Goal: Task Accomplishment & Management: Manage account settings

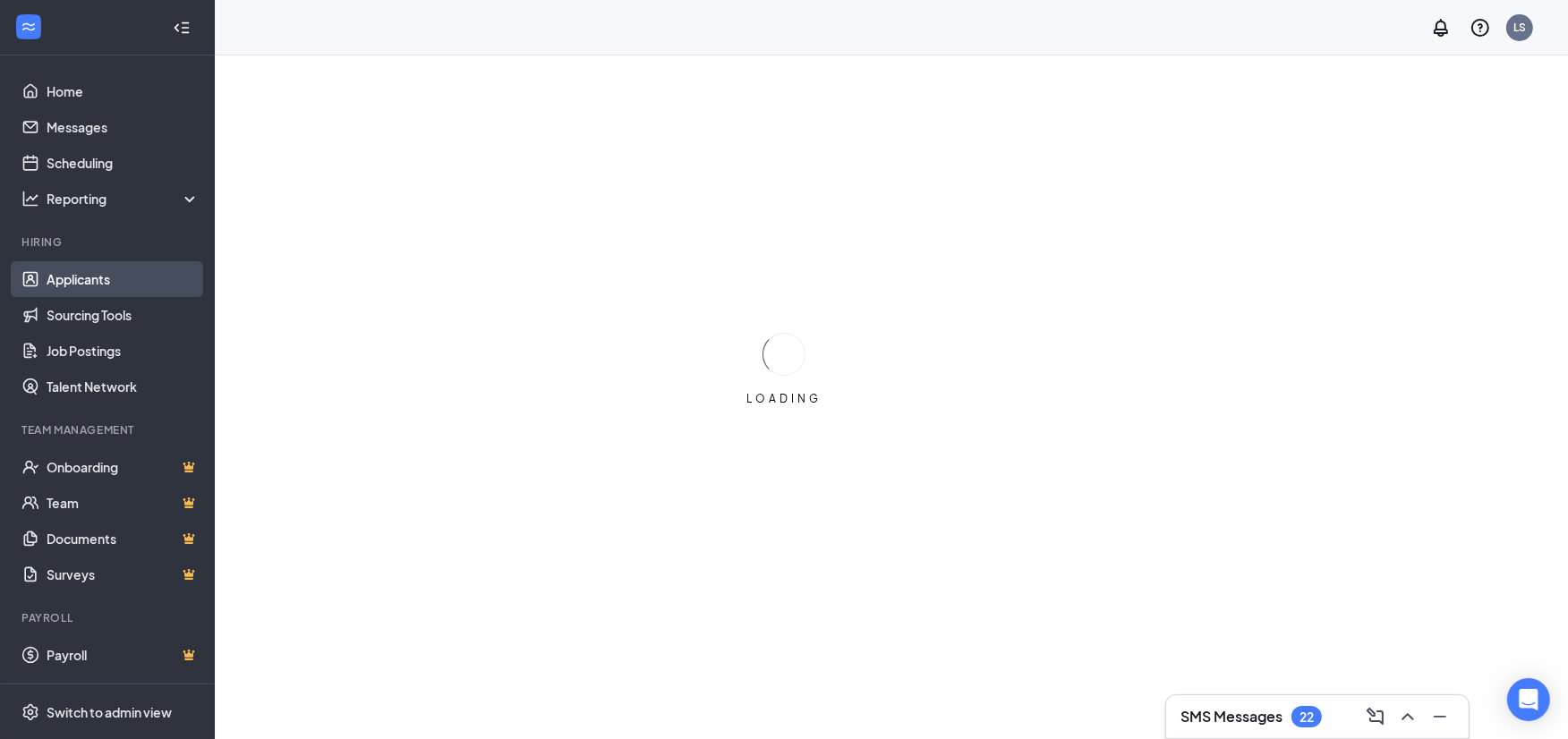
click at [100, 279] on link "Applicants" at bounding box center [123, 278] width 153 height 36
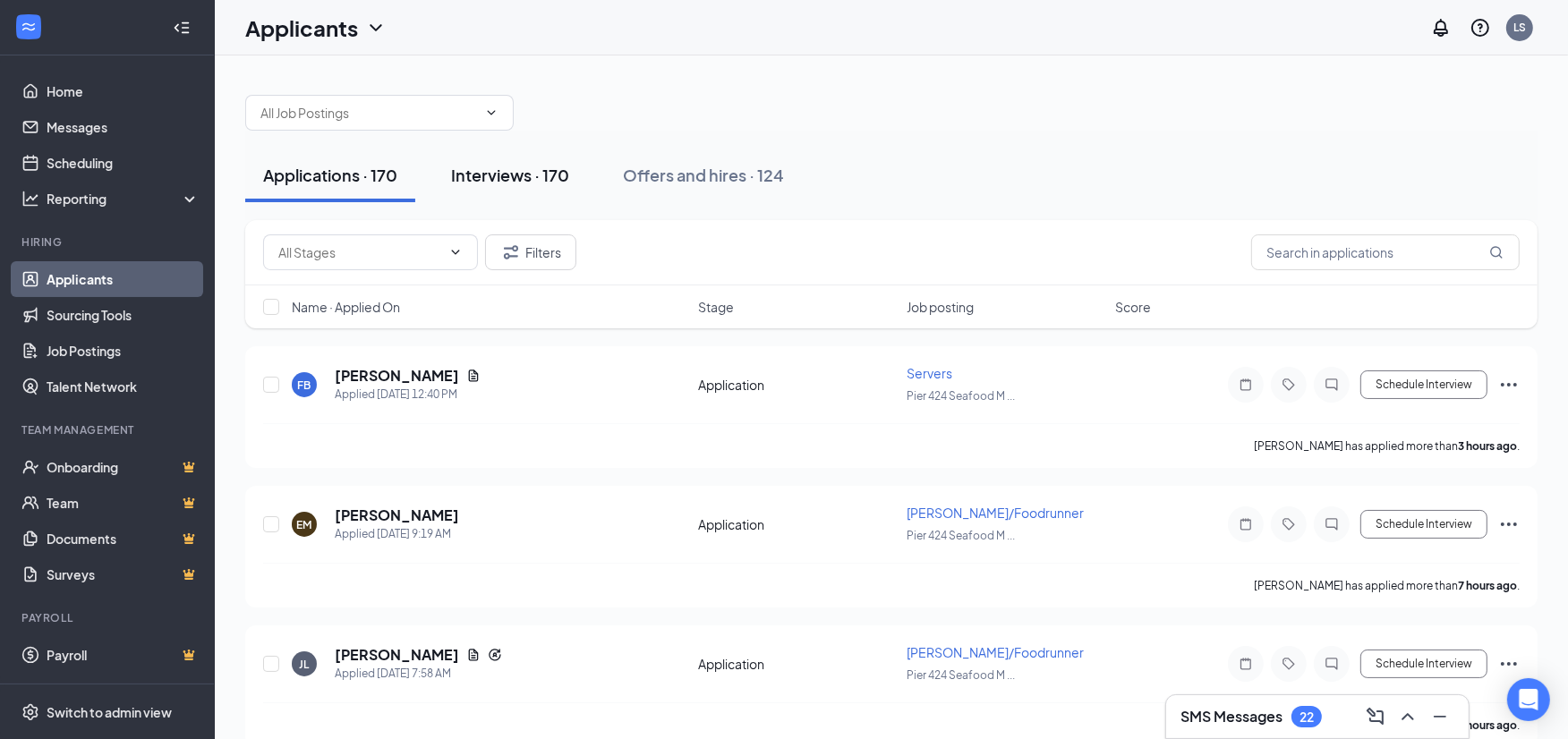
click at [508, 174] on div "Interviews · 170" at bounding box center [510, 175] width 118 height 22
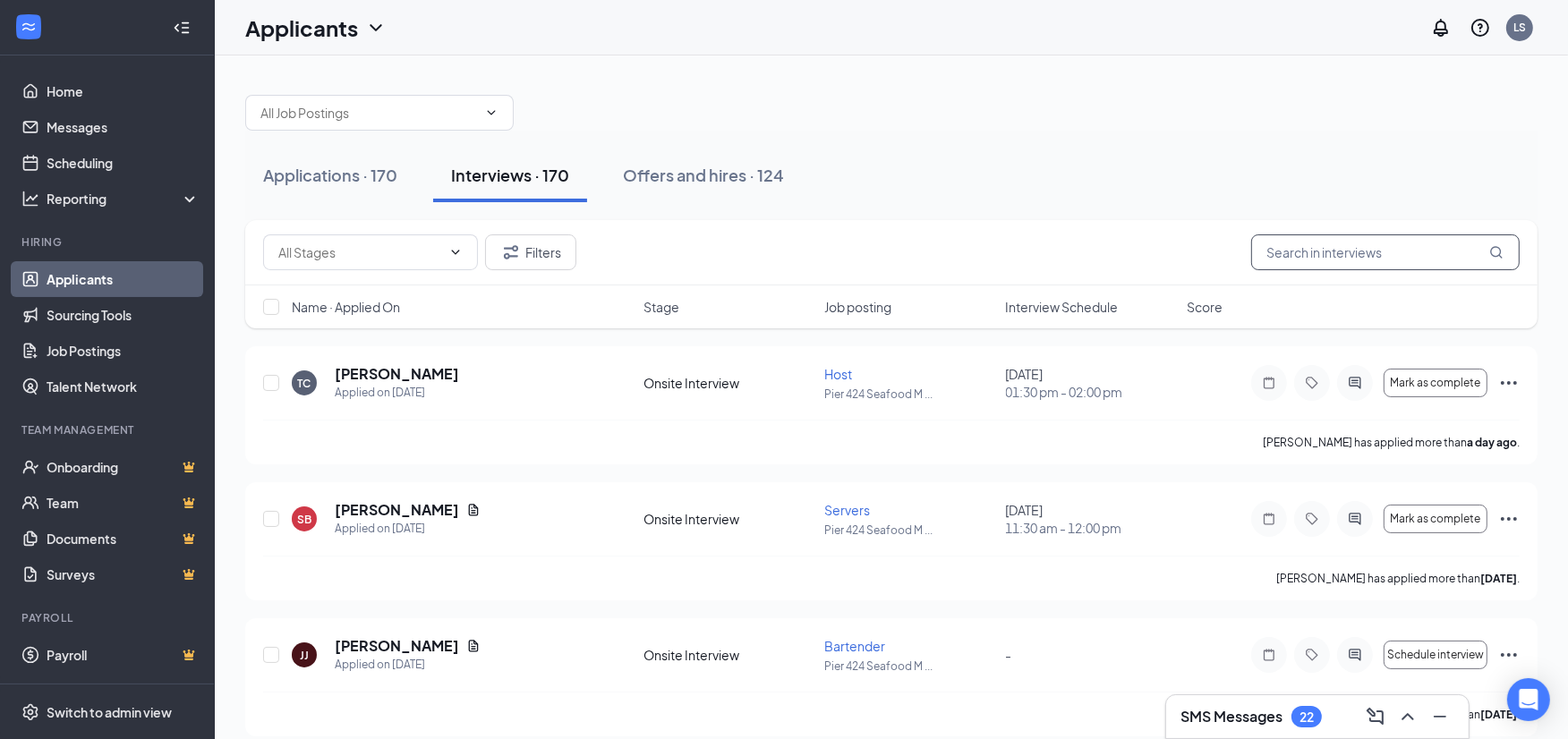
click at [1327, 253] on input "text" at bounding box center [1385, 252] width 269 height 36
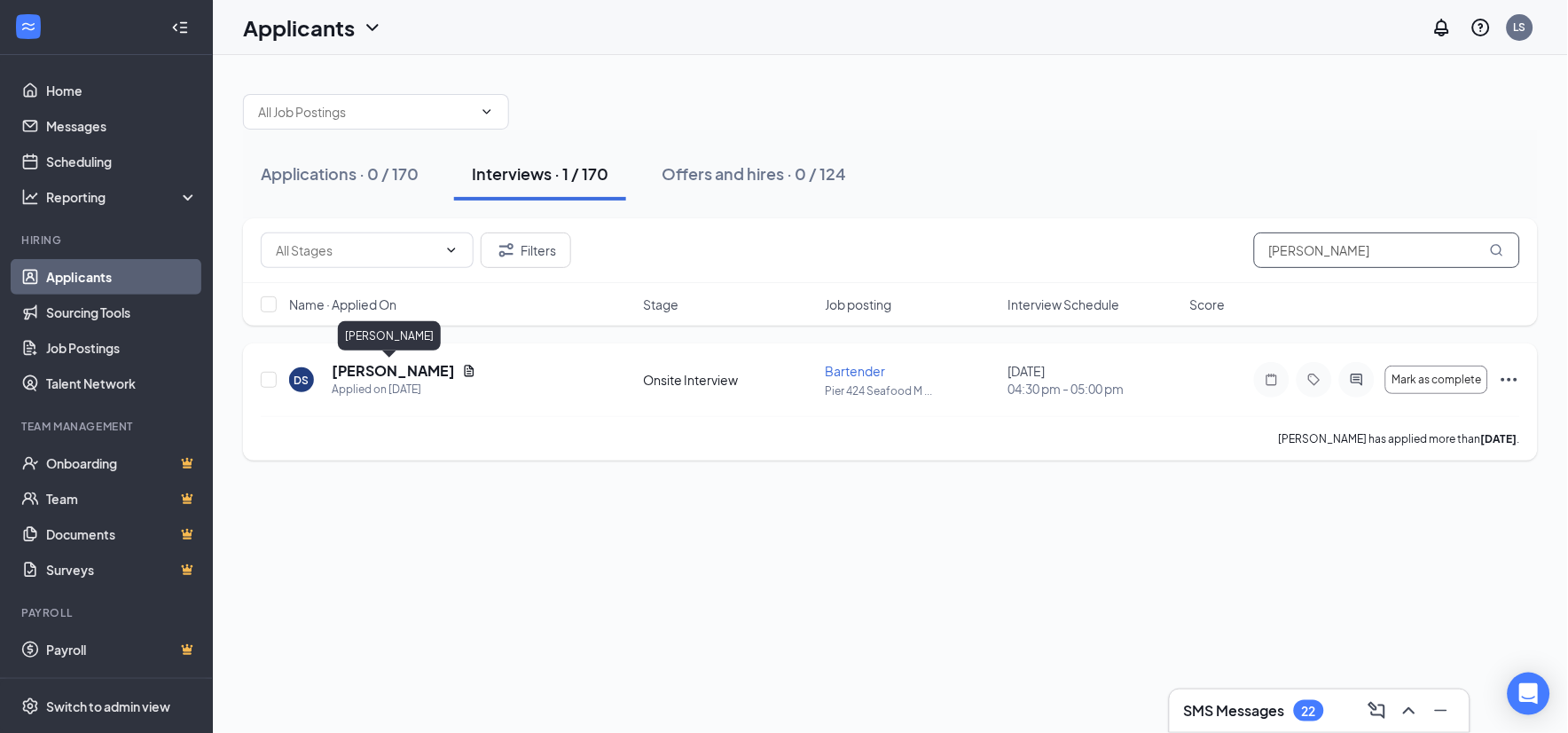
type input "[PERSON_NAME]"
click at [365, 370] on h5 "[PERSON_NAME]" at bounding box center [393, 371] width 123 height 19
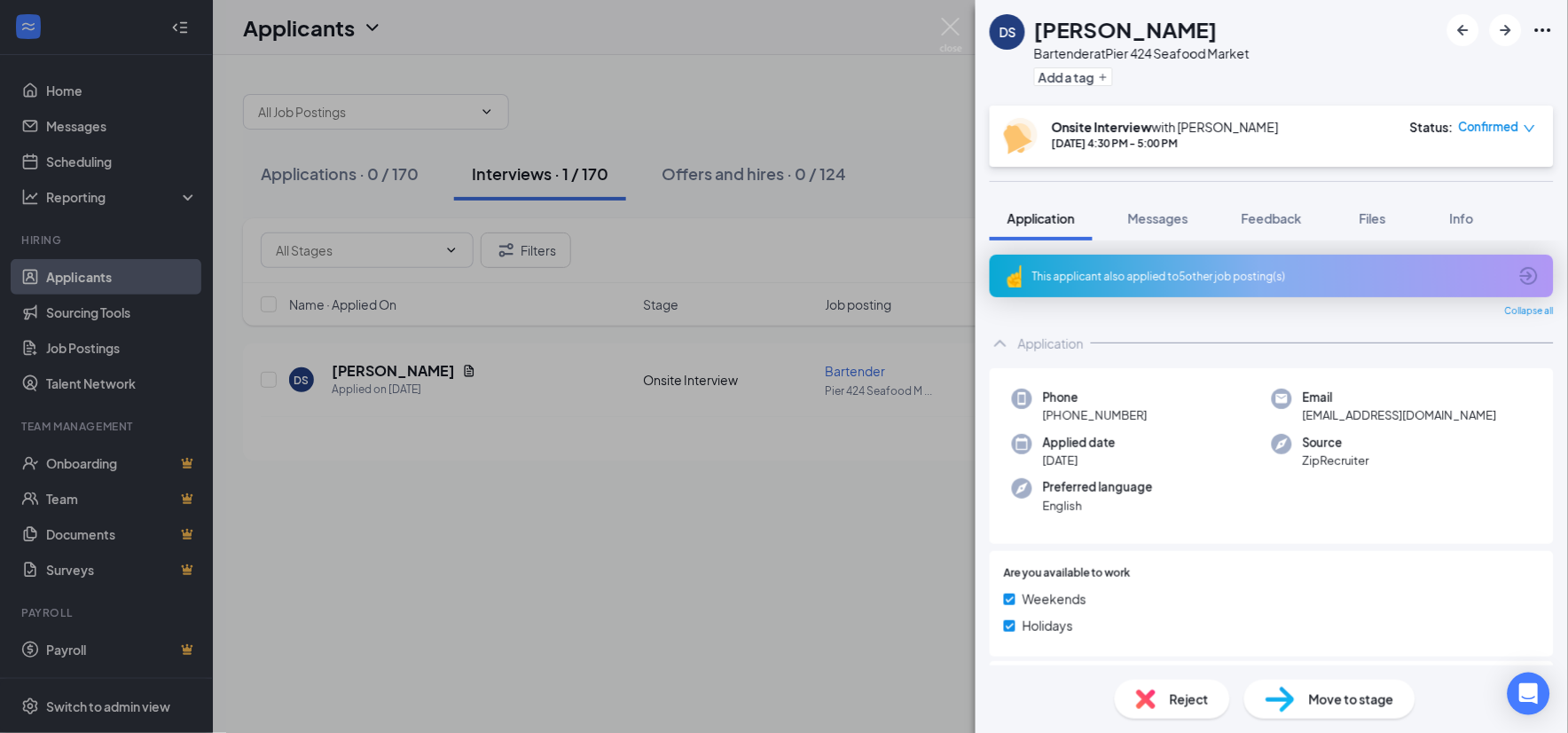
click at [1167, 275] on div "This applicant also applied to 5 other job posting(s)" at bounding box center [1270, 277] width 476 height 15
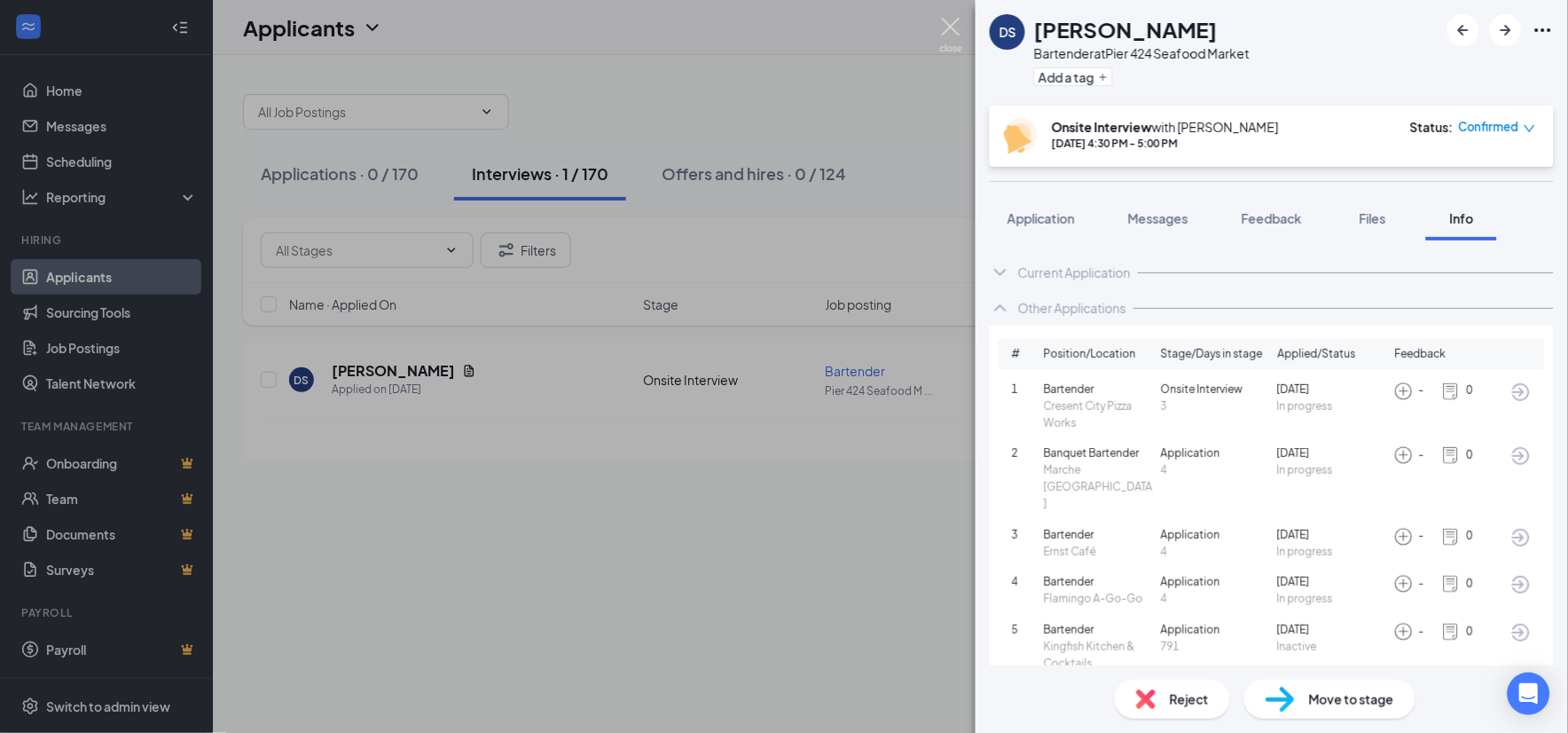
click at [944, 25] on img at bounding box center [951, 35] width 22 height 35
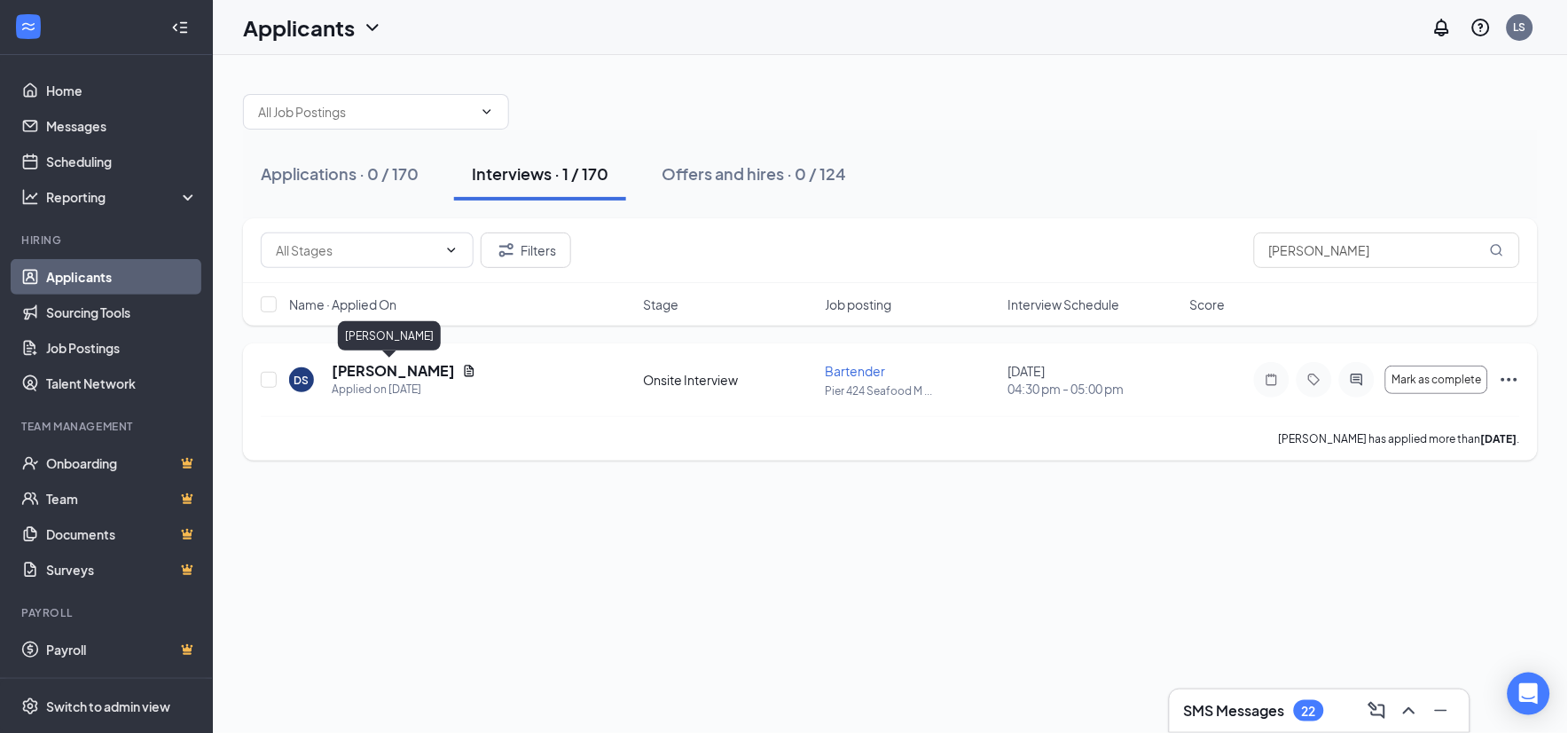
click at [364, 376] on h5 "[PERSON_NAME]" at bounding box center [393, 371] width 123 height 19
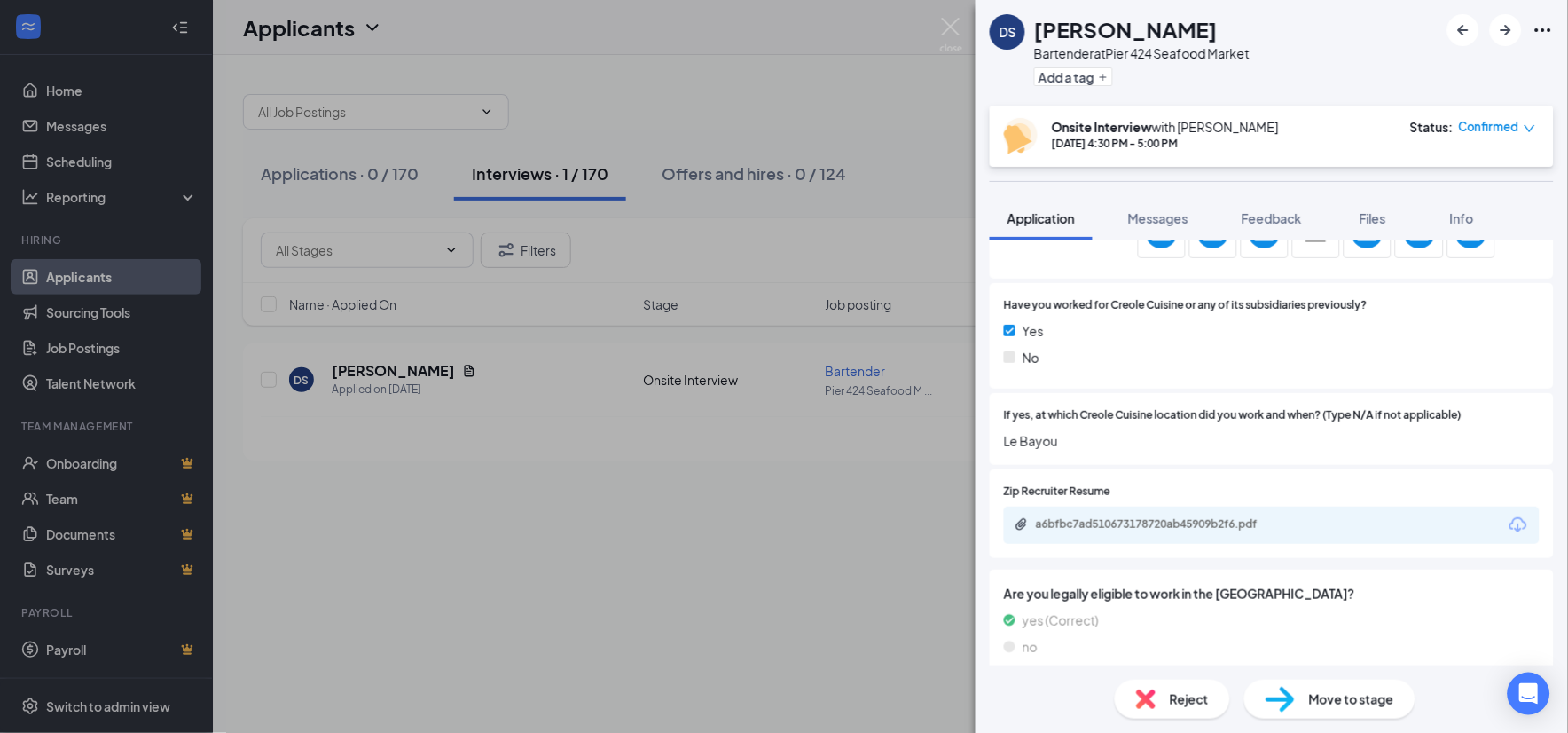
scroll to position [690, 0]
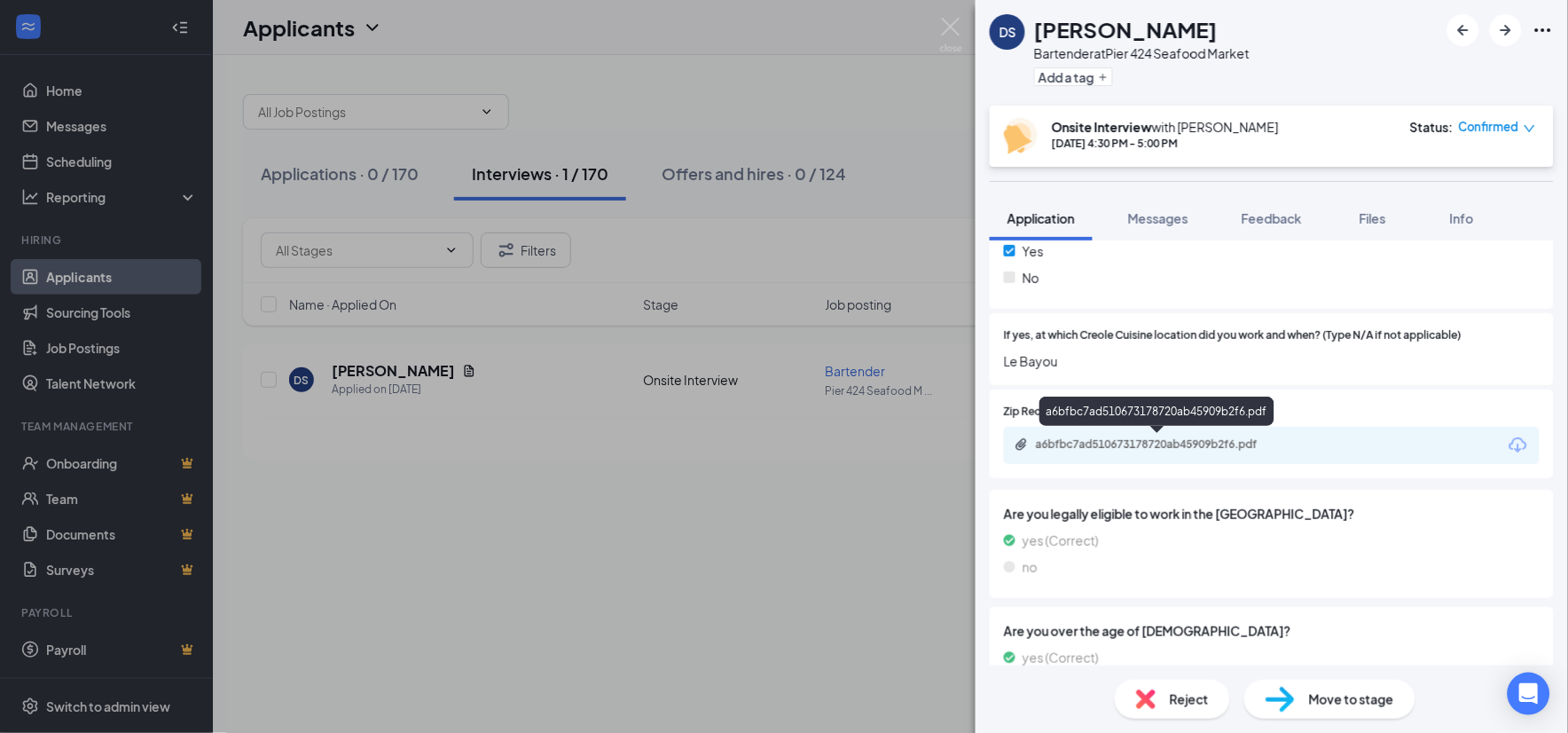
click at [1145, 440] on div "a6bfbc7ad510673178720ab45909b2f6.pdf" at bounding box center [1160, 444] width 248 height 14
click at [952, 25] on img at bounding box center [951, 35] width 22 height 35
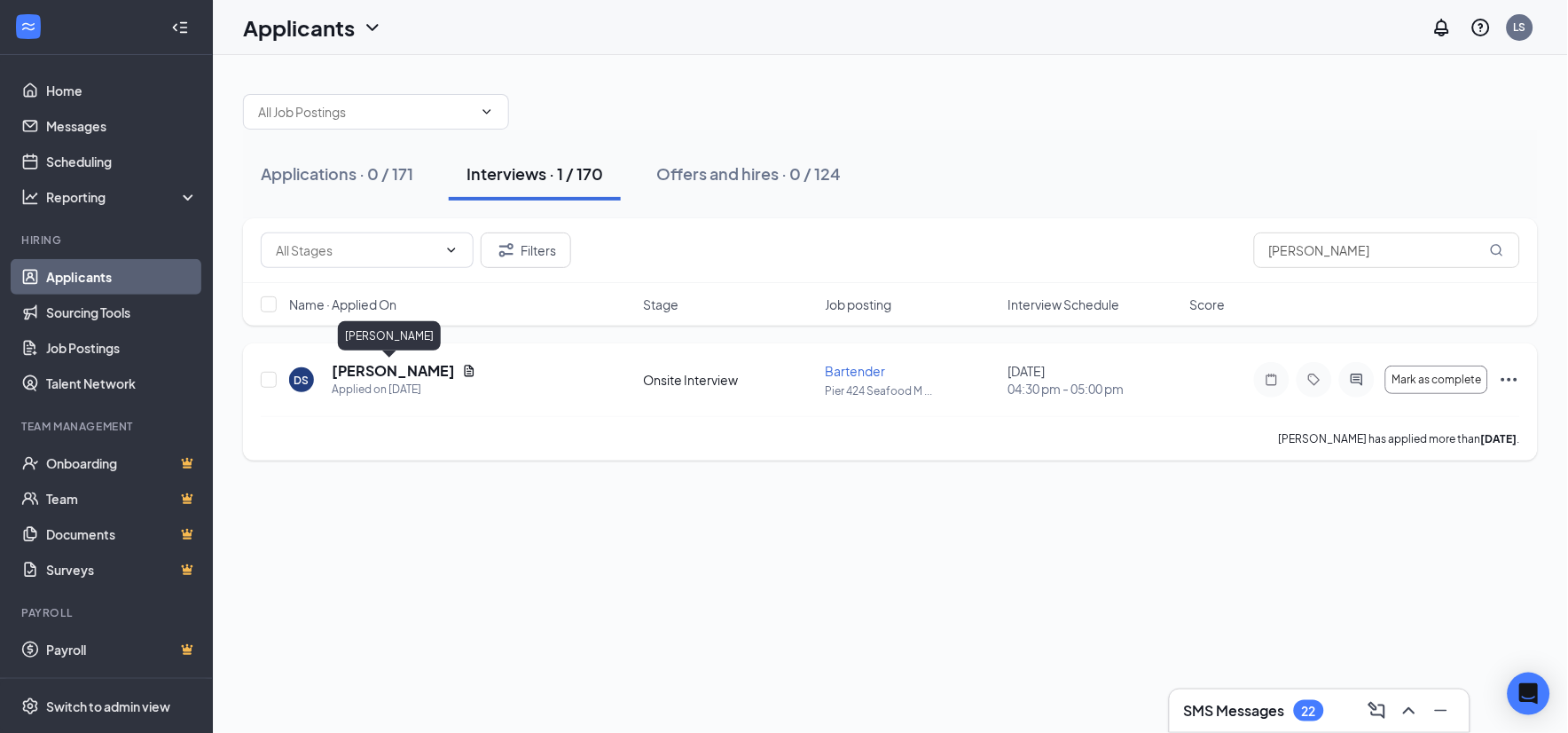
click at [356, 370] on h5 "[PERSON_NAME]" at bounding box center [393, 371] width 123 height 19
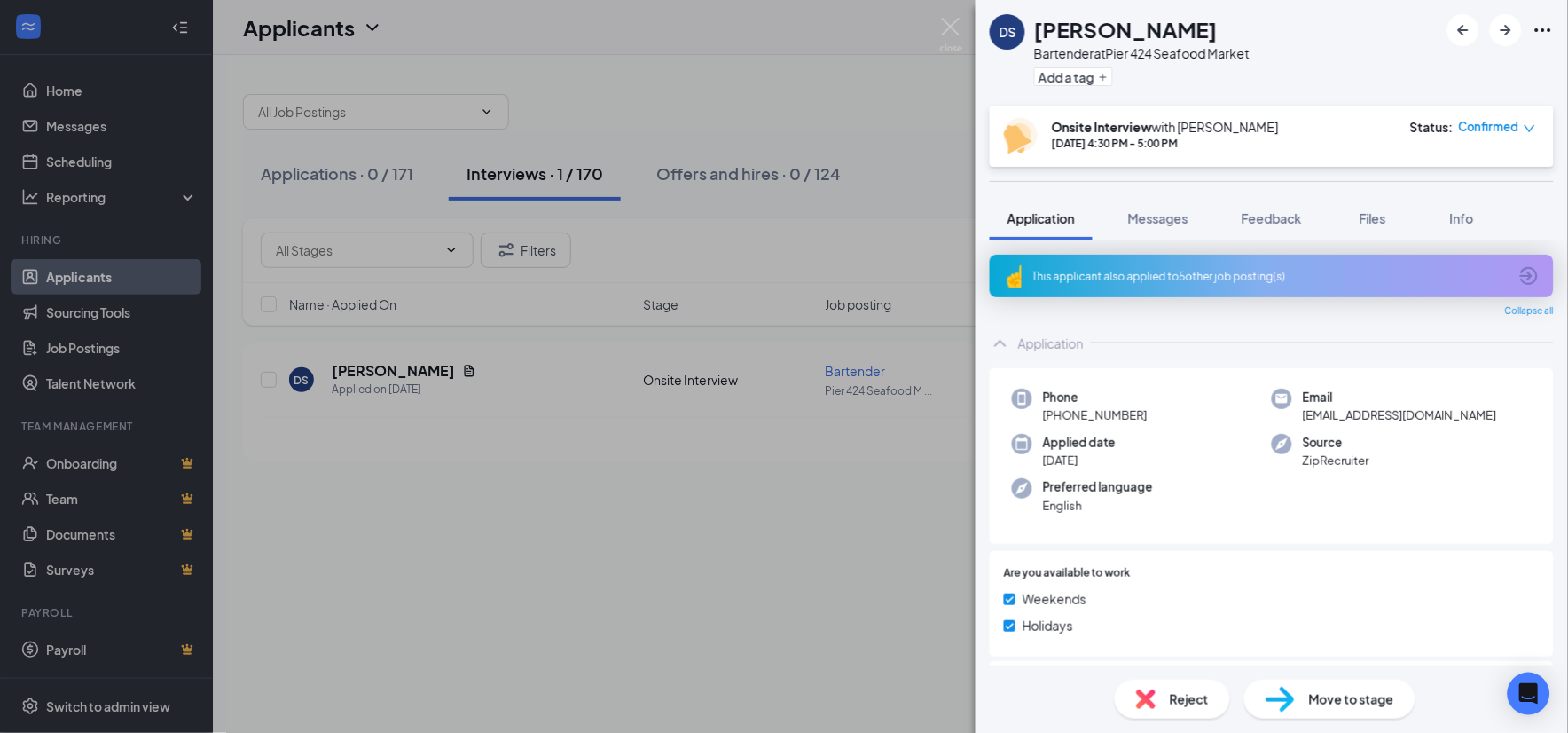
click at [1328, 698] on span "Move to stage" at bounding box center [1352, 699] width 86 height 19
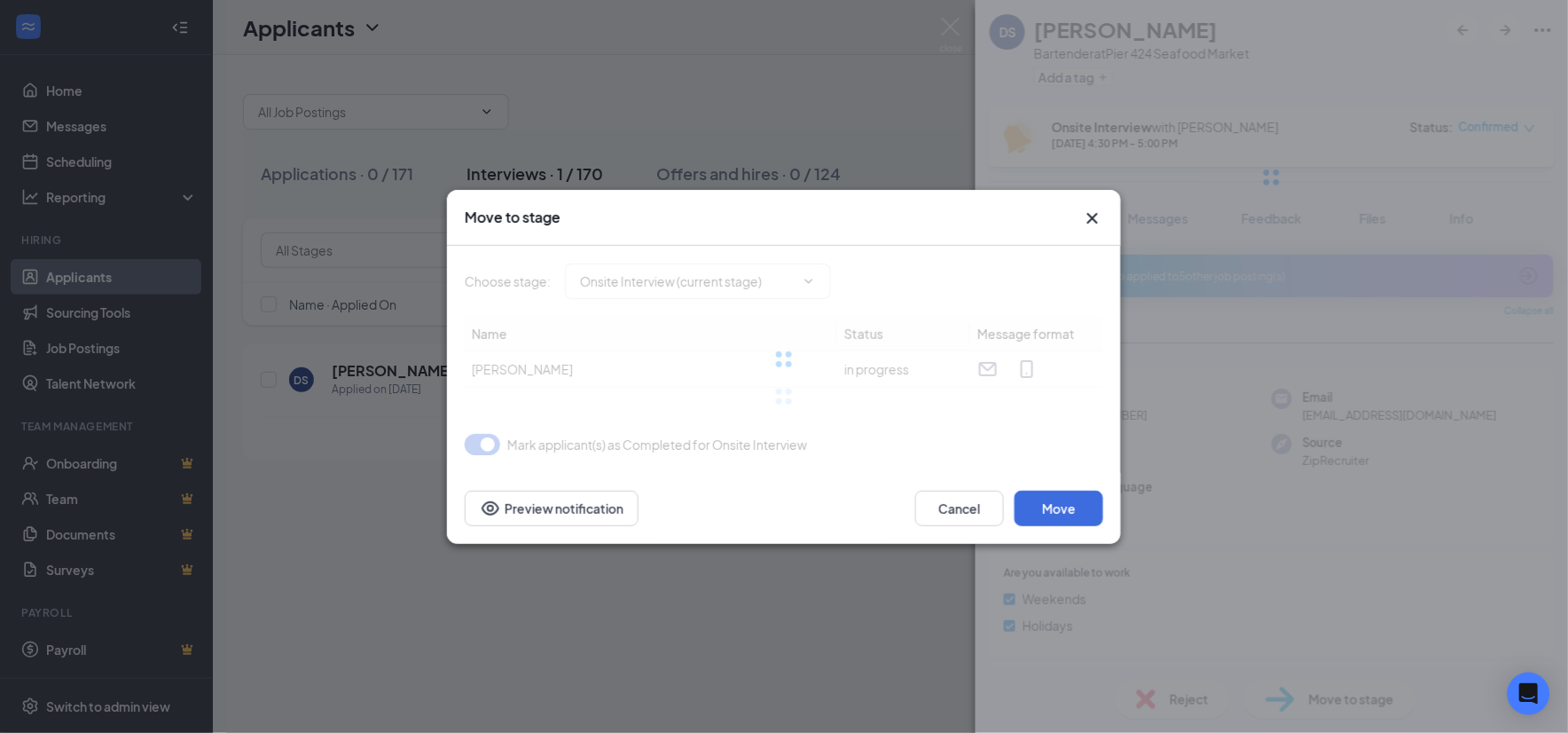
type input "Background check stage (next stage)"
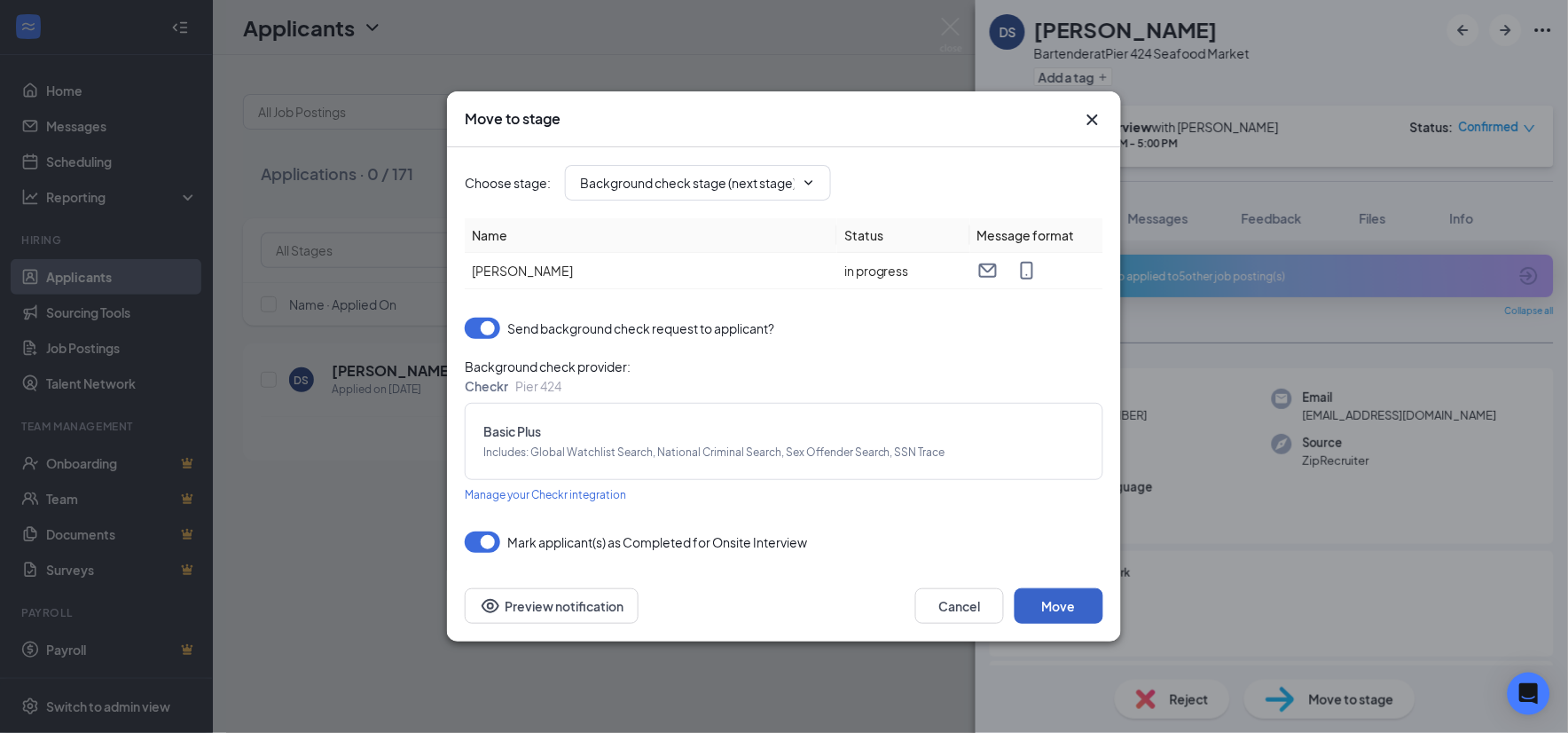
click at [1053, 601] on button "Move" at bounding box center [1059, 606] width 88 height 36
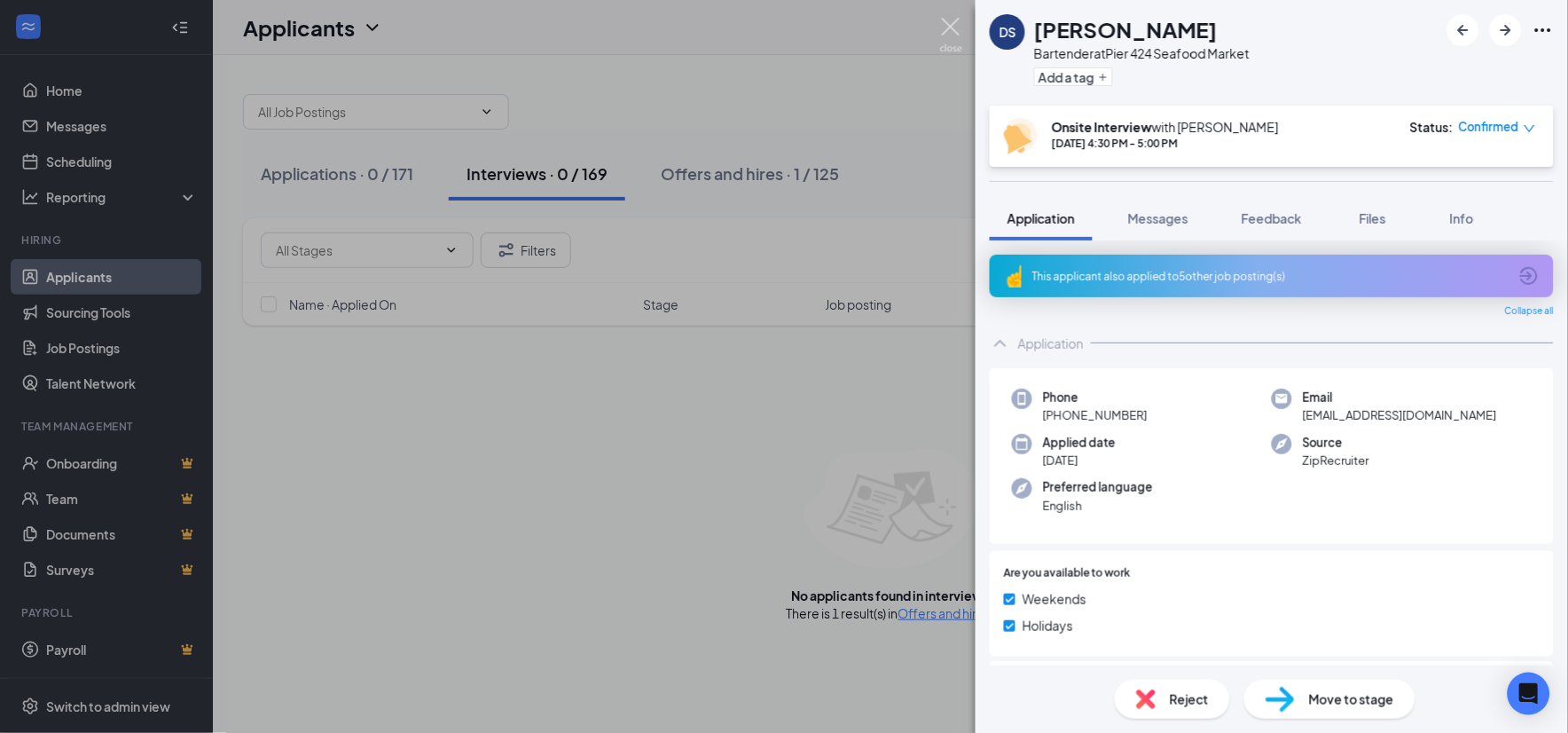
click at [946, 28] on img at bounding box center [951, 35] width 22 height 35
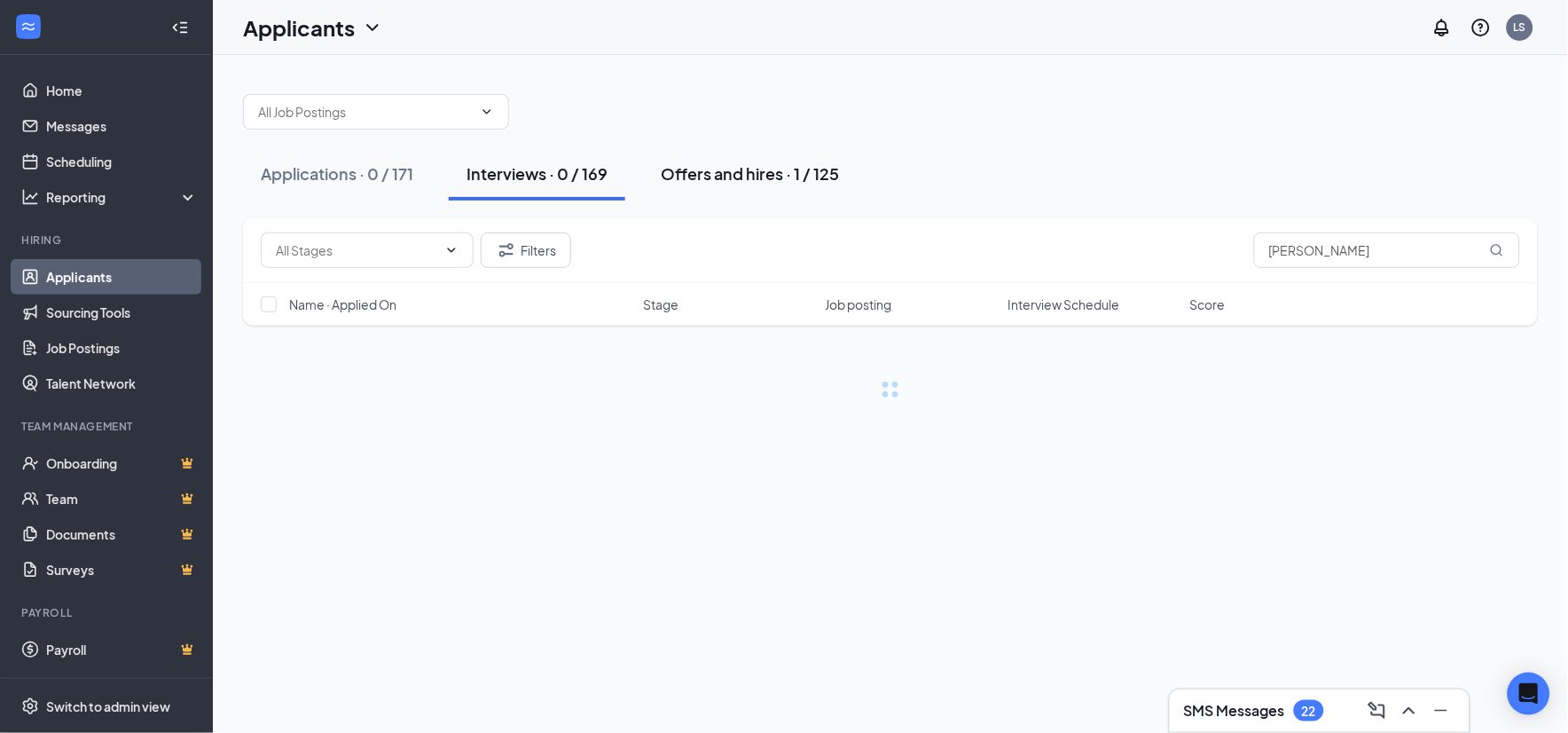
click at [715, 174] on div "Offers and hires · 1 / 125" at bounding box center [749, 173] width 178 height 22
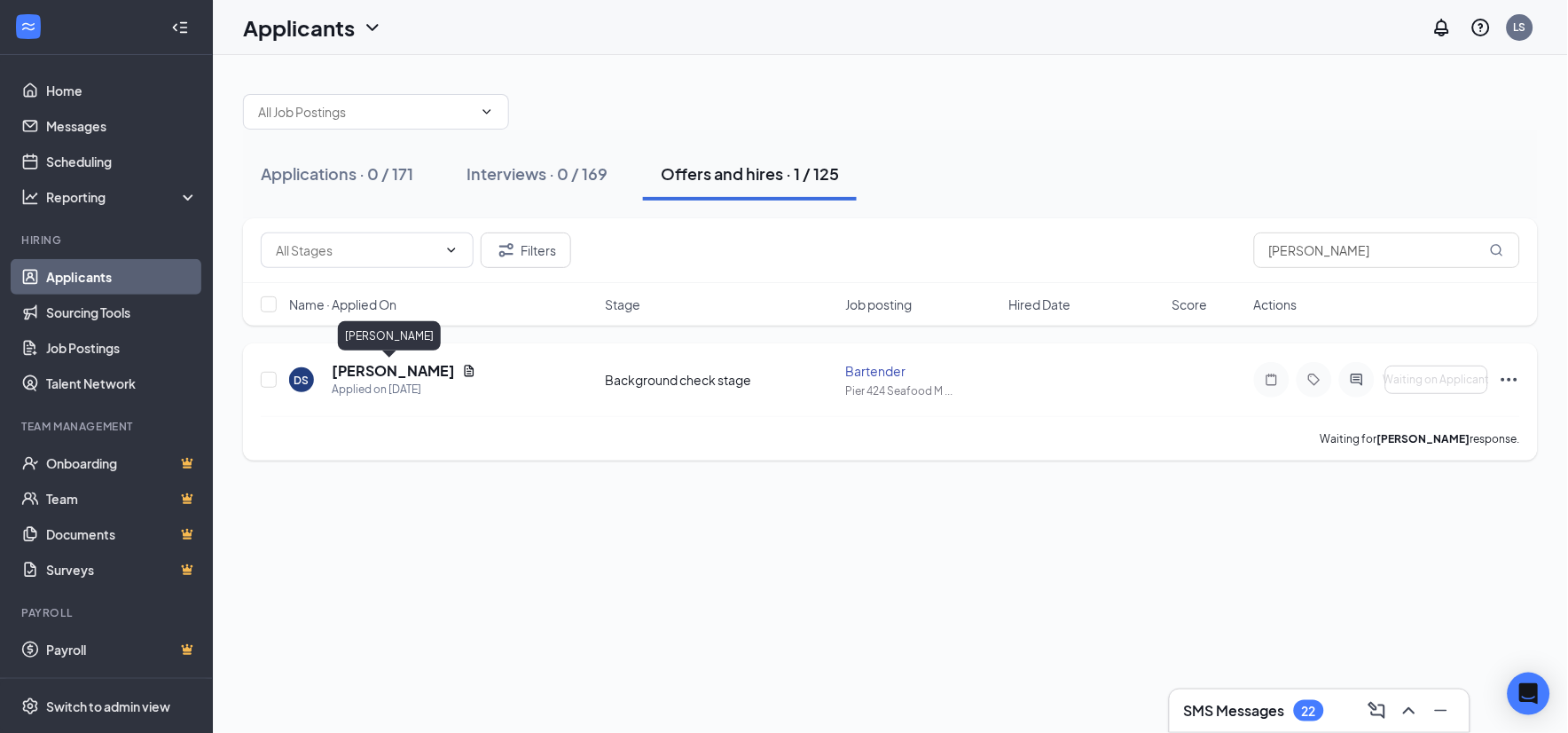
click at [385, 370] on h5 "[PERSON_NAME]" at bounding box center [393, 371] width 123 height 19
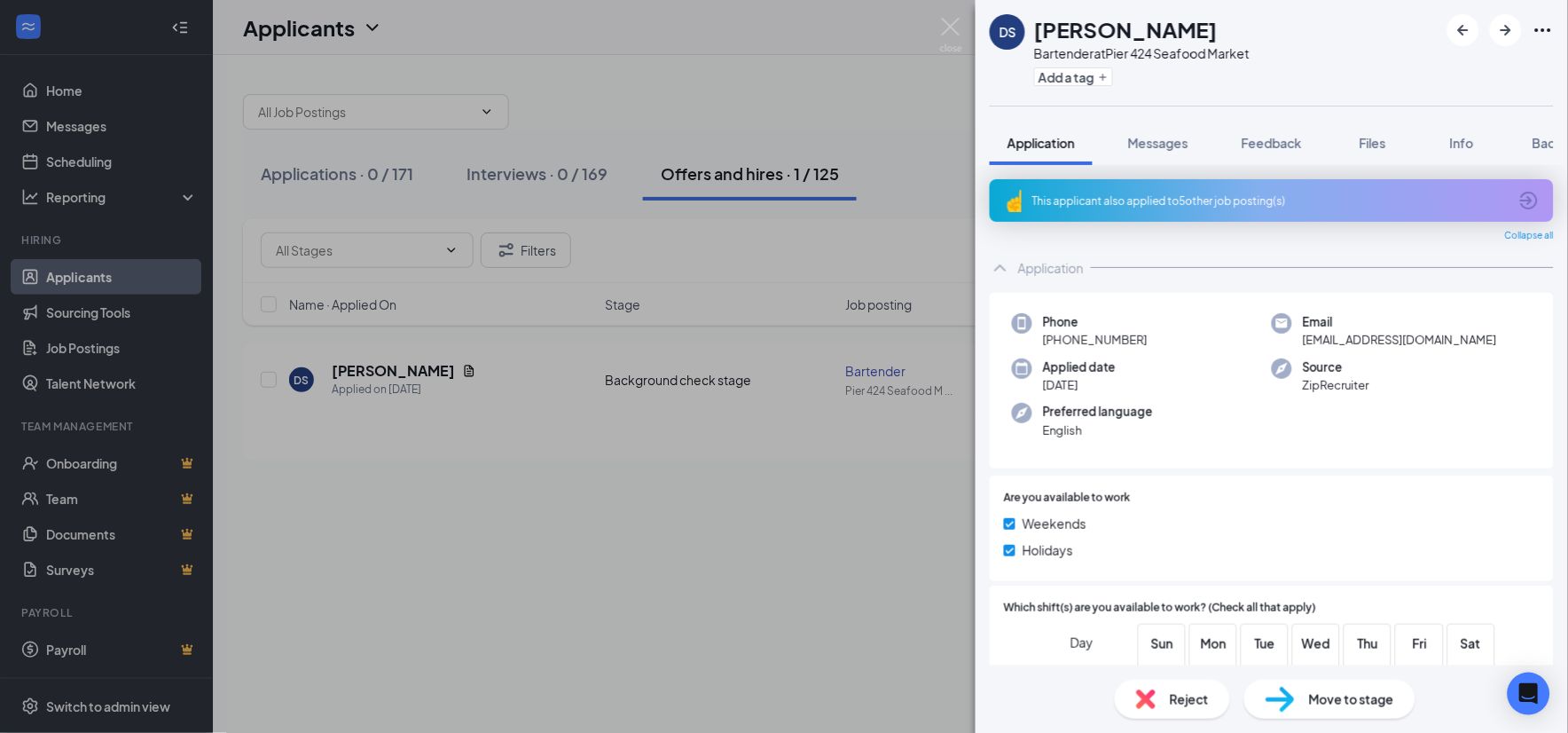
click at [1177, 195] on div "This applicant also applied to 5 other job posting(s)" at bounding box center [1270, 201] width 476 height 15
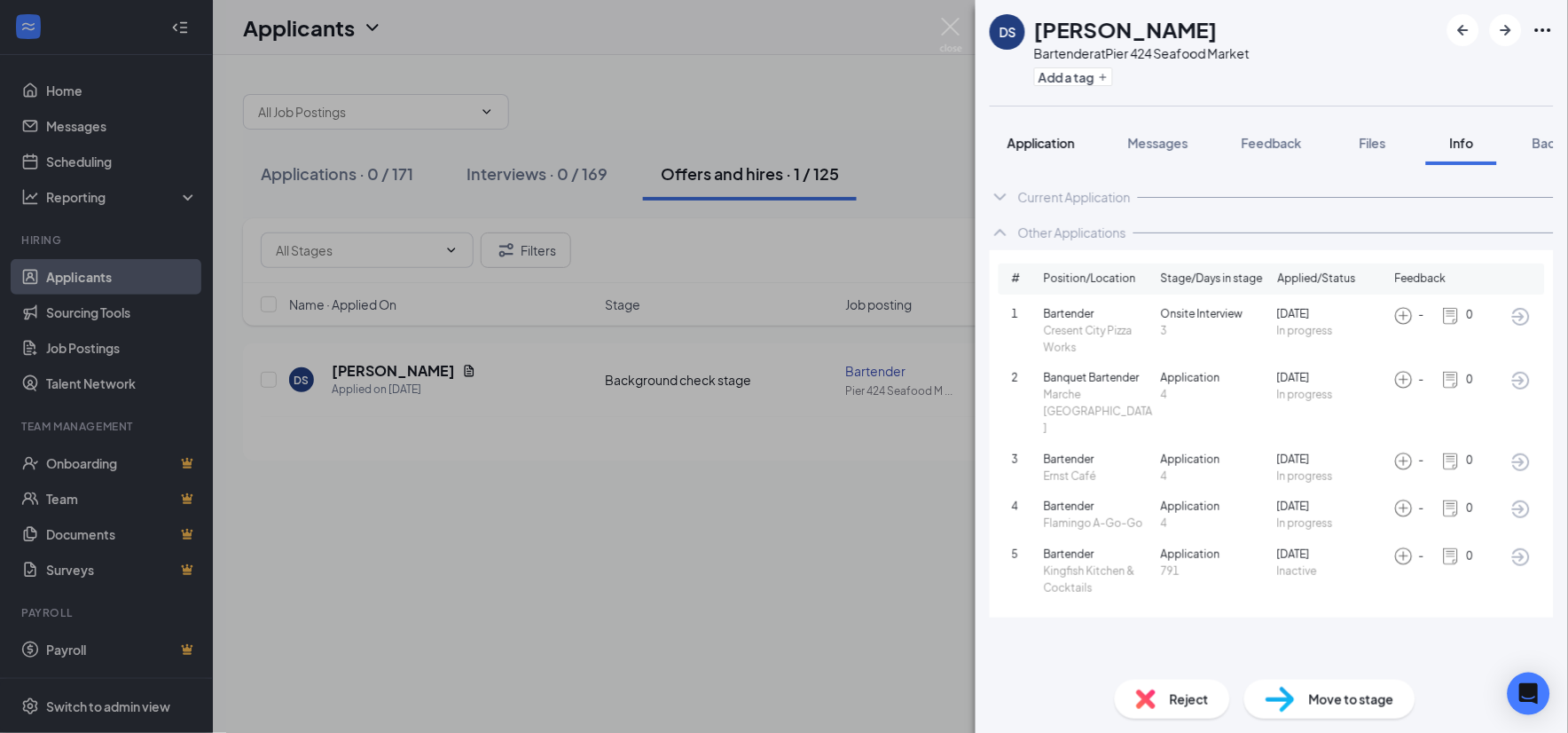
click at [1058, 149] on span "Application" at bounding box center [1041, 142] width 67 height 16
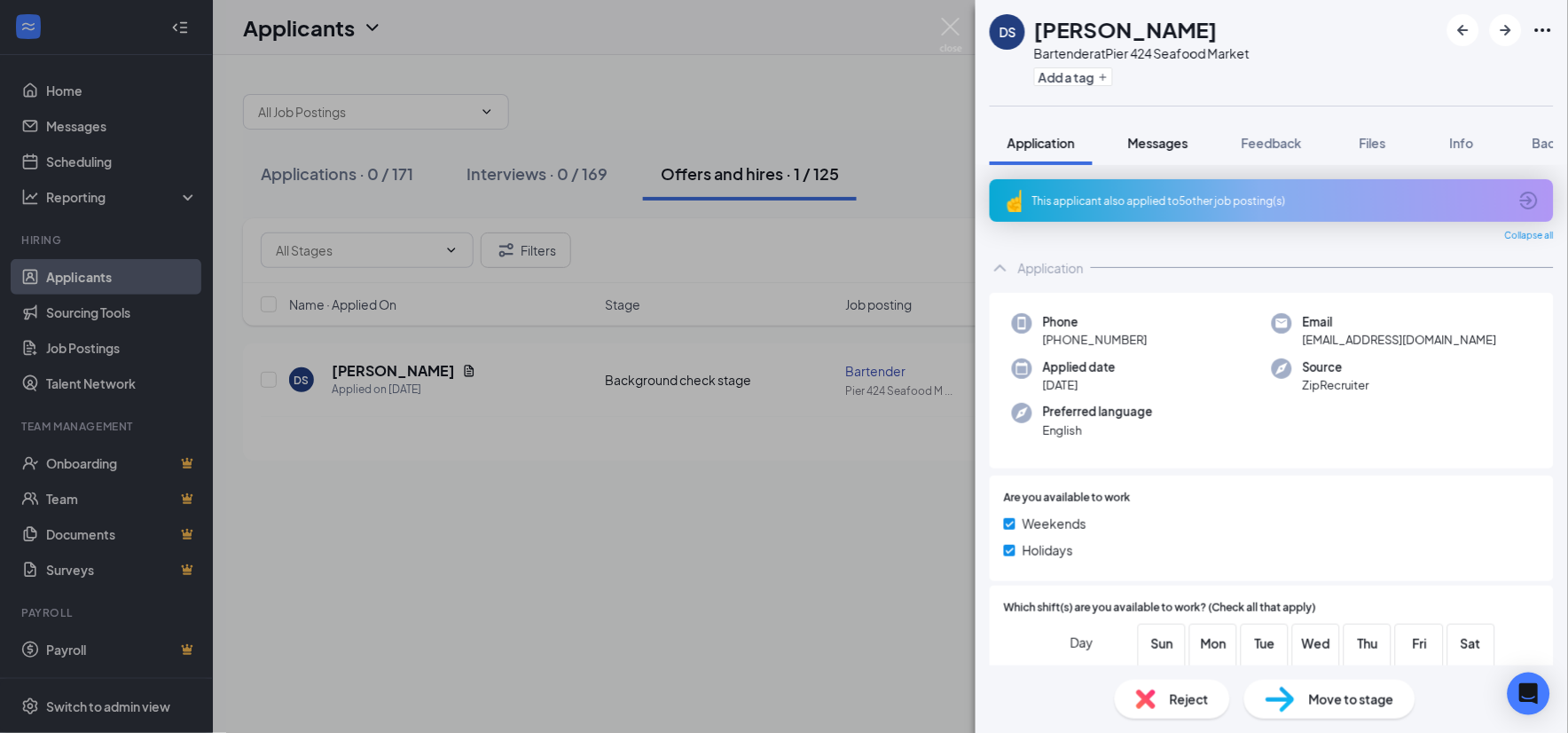
click at [1169, 145] on span "Messages" at bounding box center [1158, 142] width 61 height 16
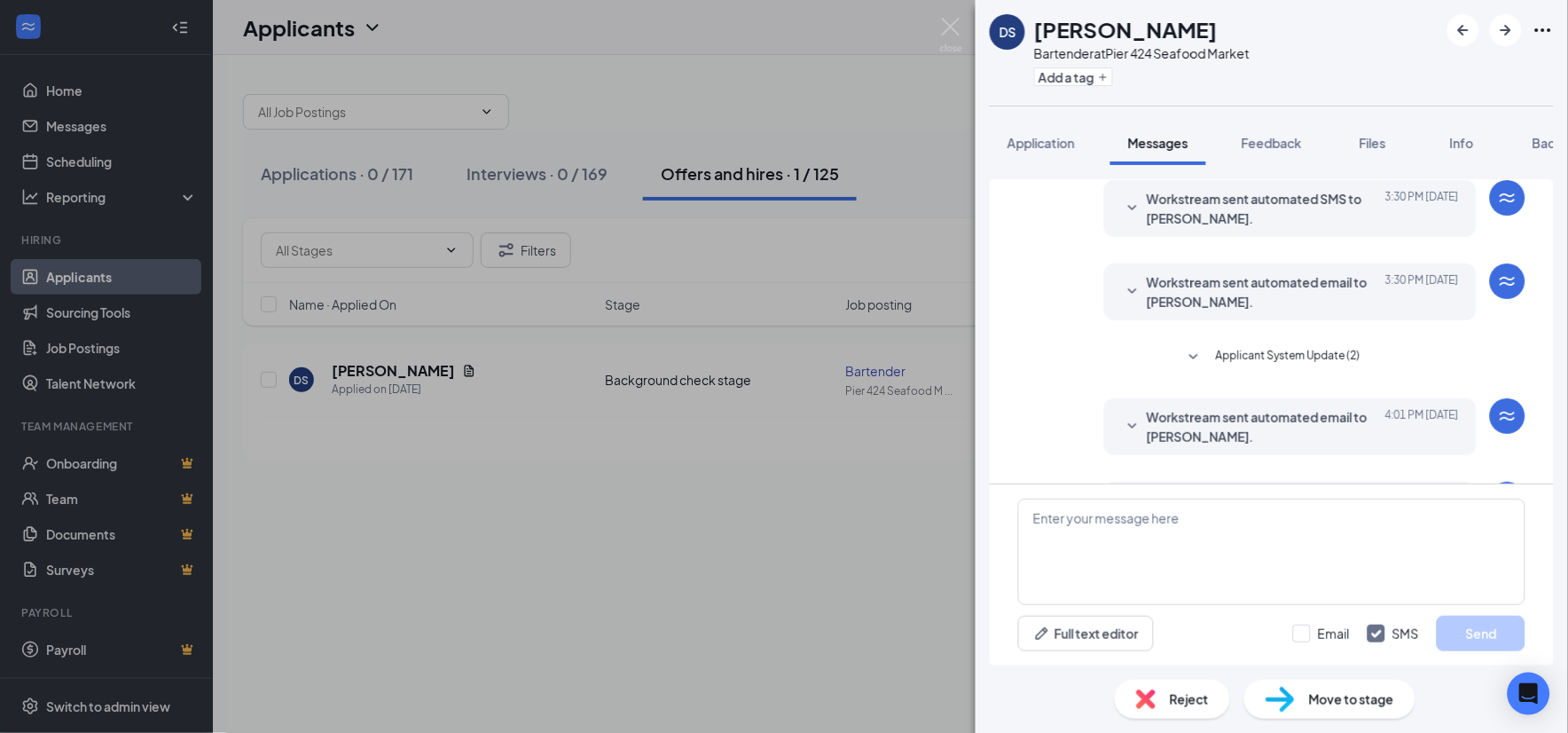
scroll to position [438, 0]
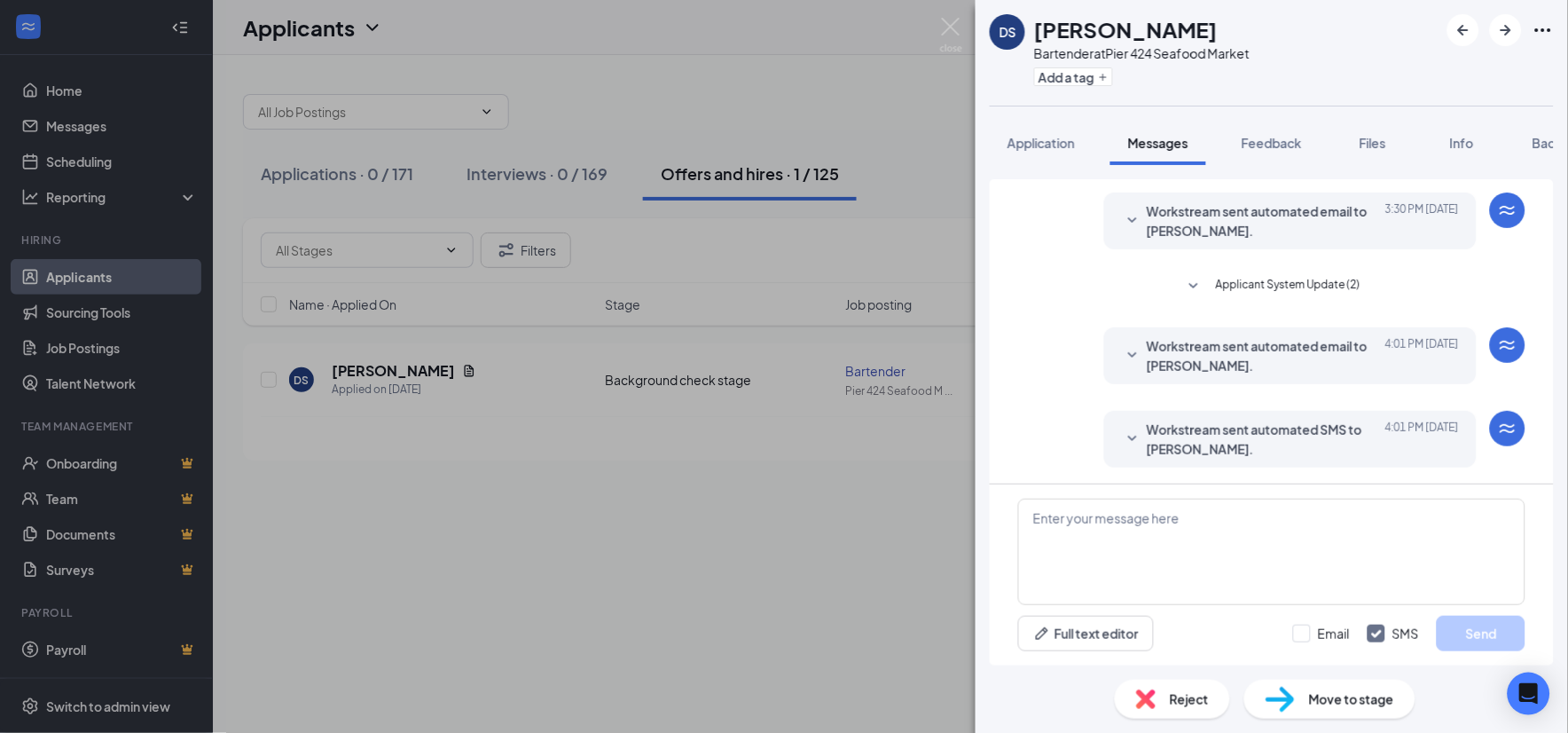
click at [1152, 436] on span "Workstream sent automated SMS to [PERSON_NAME]." at bounding box center [1263, 439] width 233 height 39
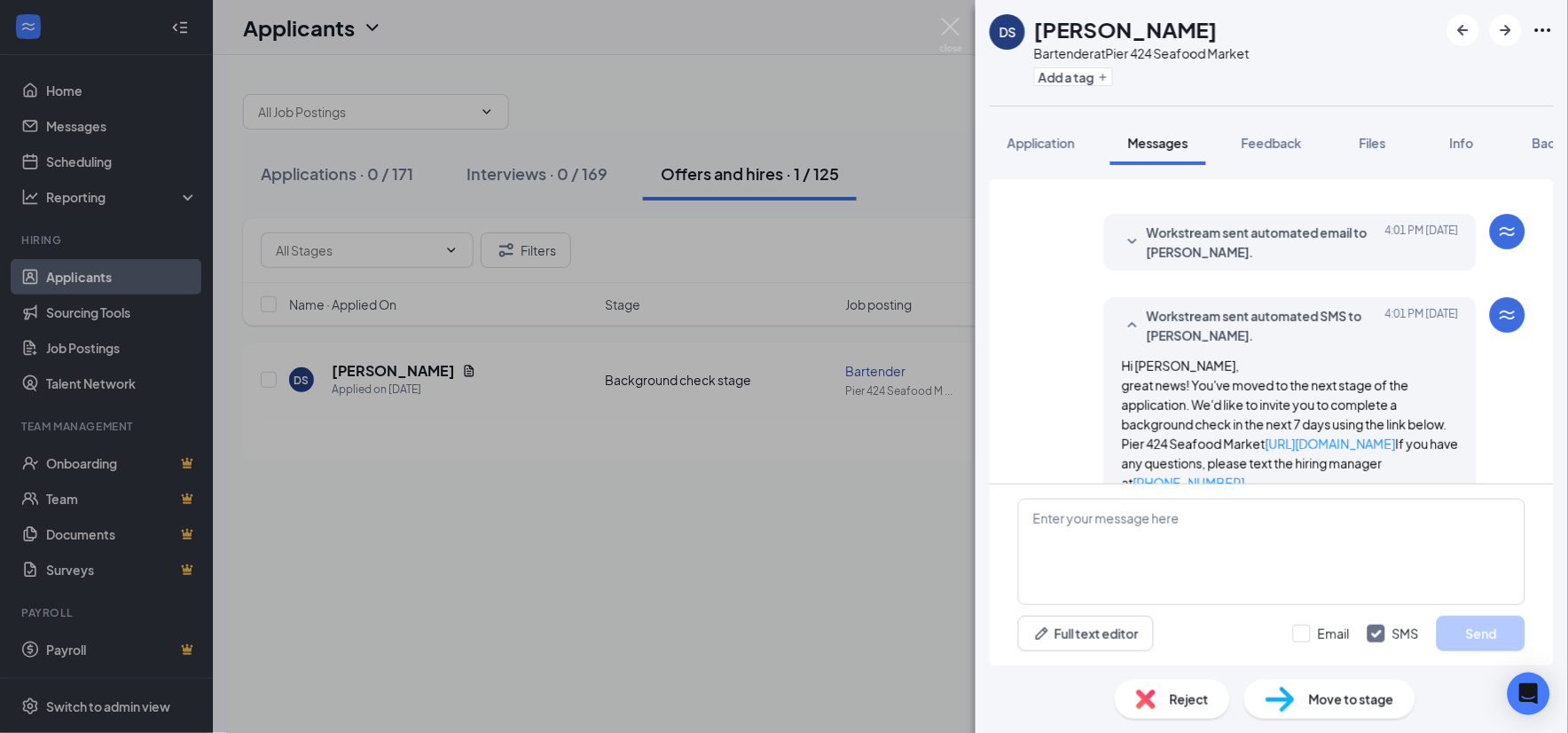
scroll to position [506, 0]
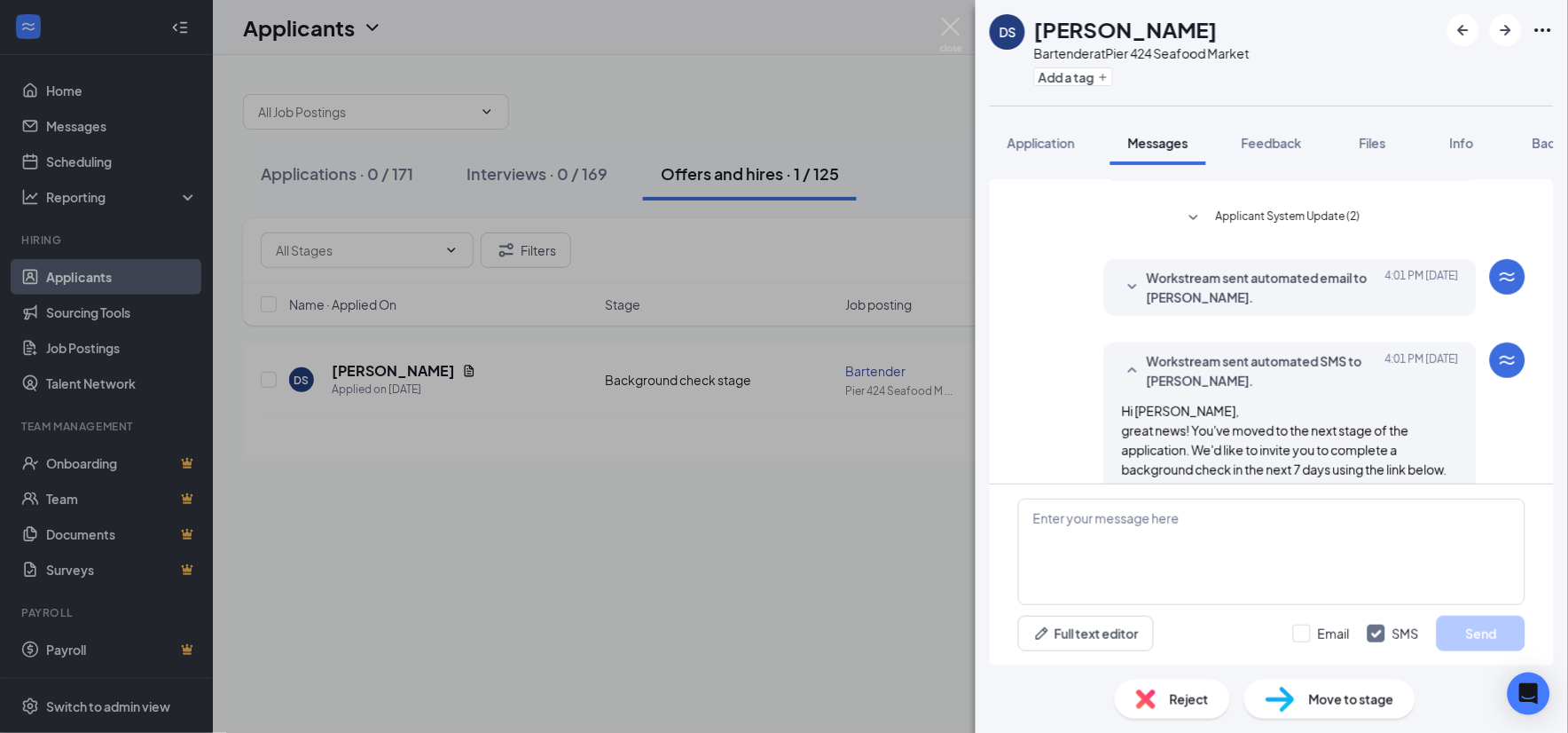
click at [1191, 293] on span "Workstream sent automated email to [PERSON_NAME]." at bounding box center [1263, 288] width 233 height 39
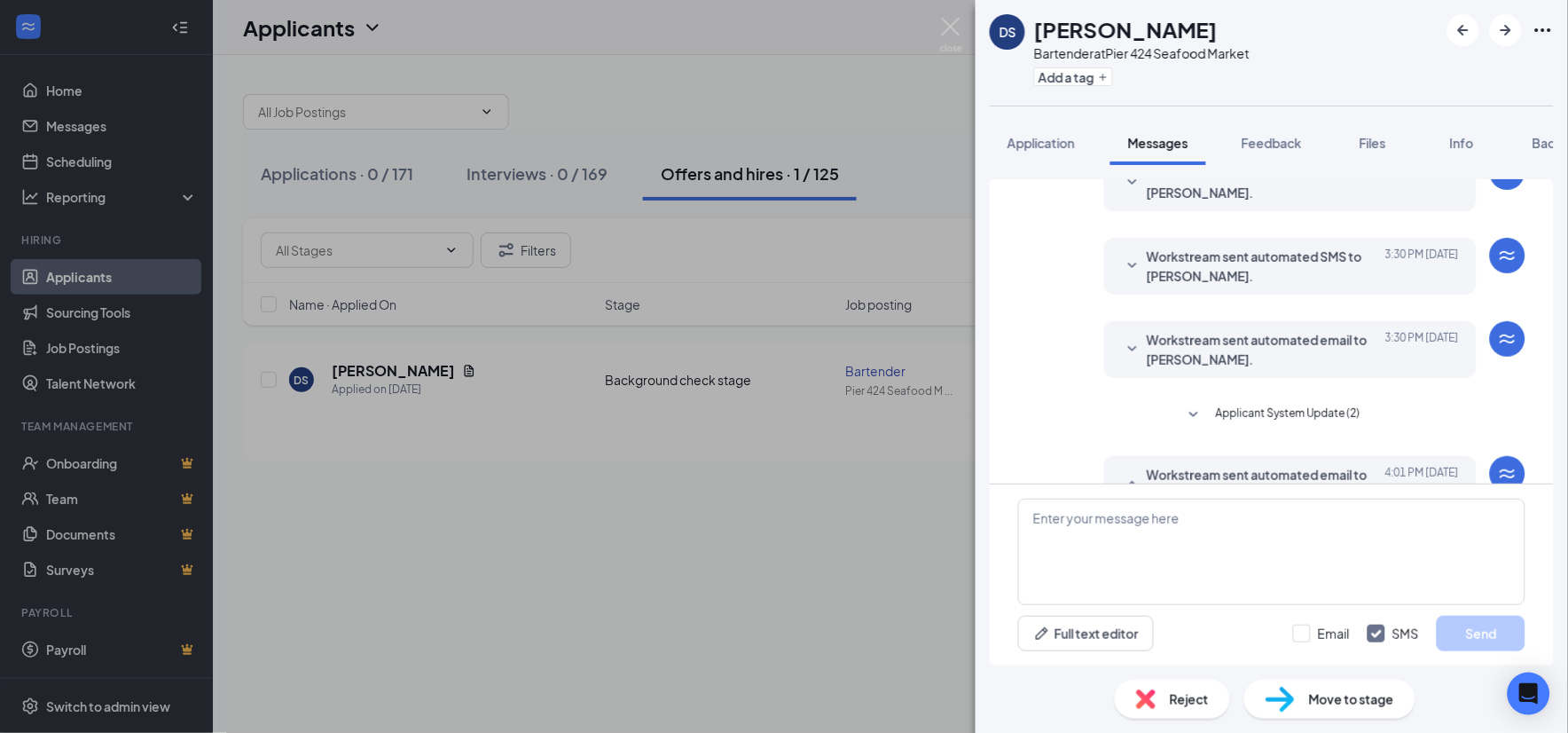
scroll to position [308, 0]
click at [1209, 356] on span "Workstream sent automated email to [PERSON_NAME]." at bounding box center [1263, 350] width 233 height 39
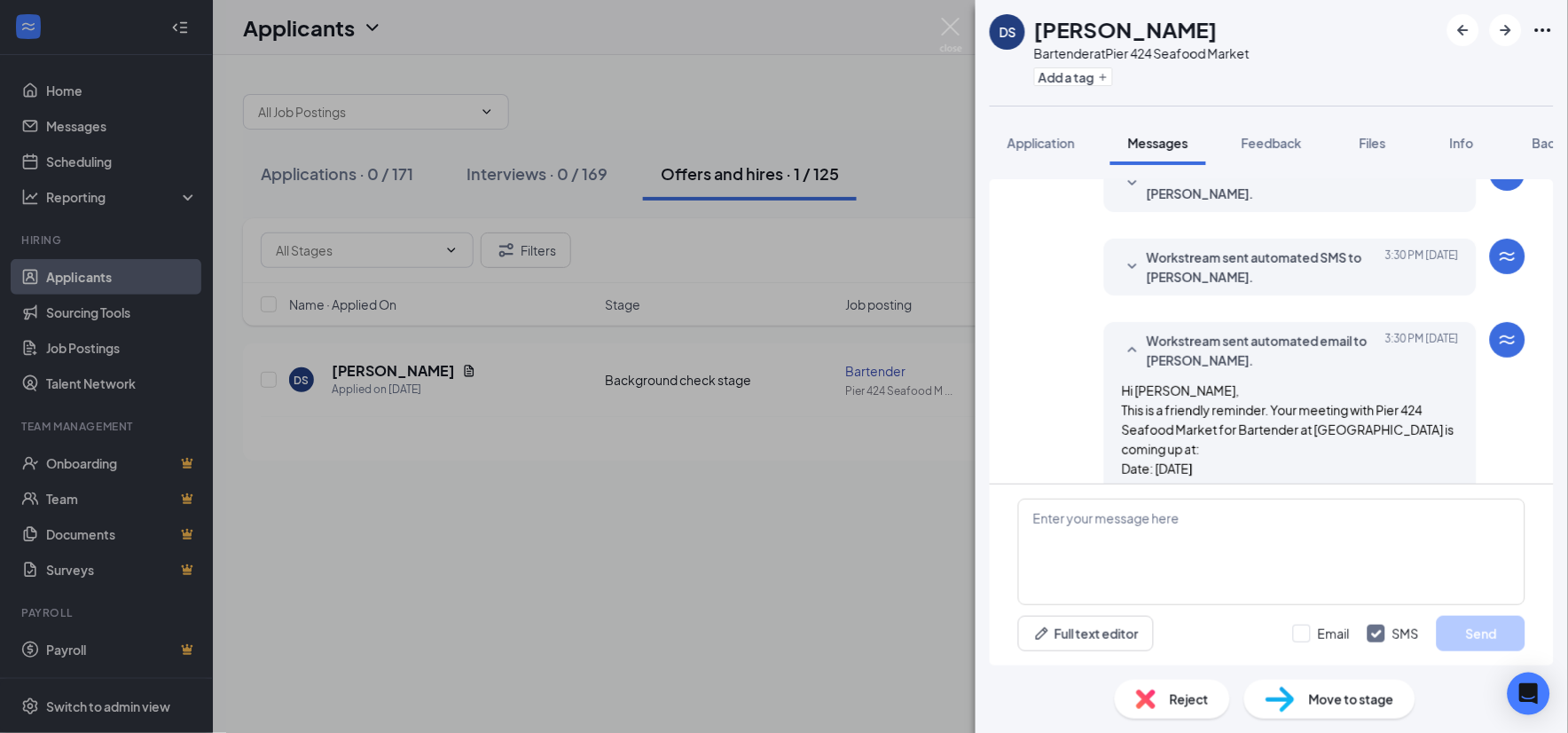
click at [1185, 269] on span "Workstream sent automated SMS to [PERSON_NAME]." at bounding box center [1263, 266] width 233 height 39
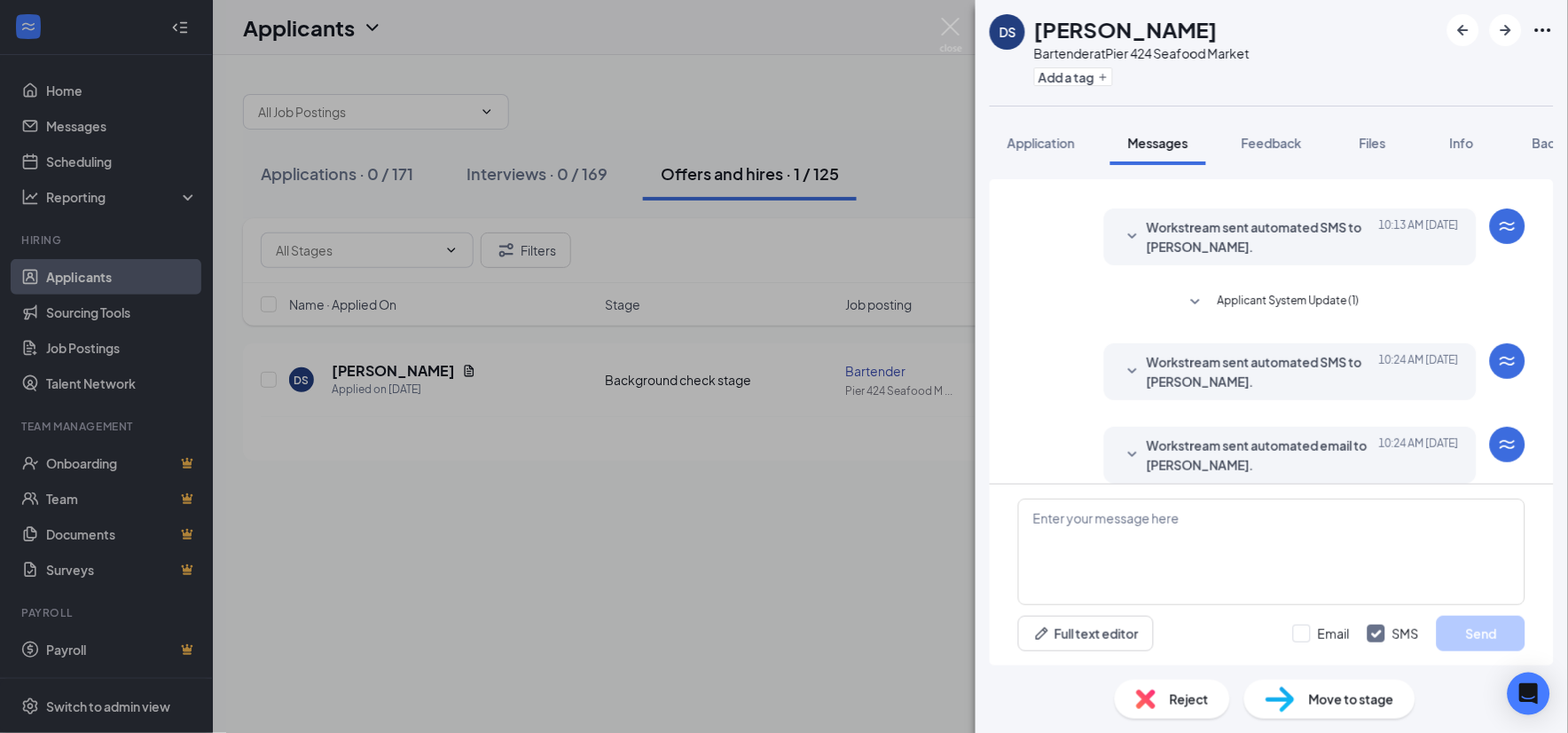
scroll to position [13, 0]
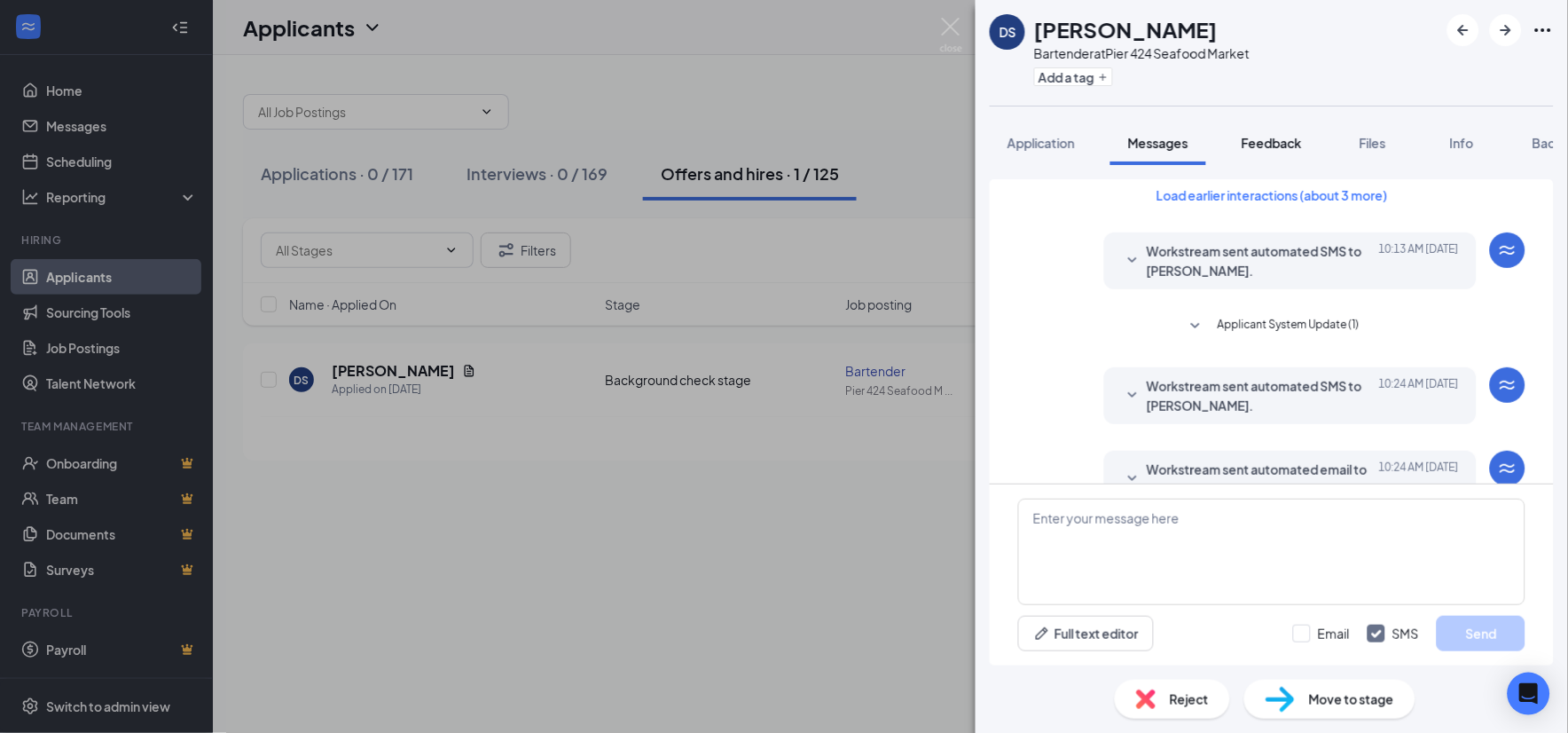
click at [1290, 143] on span "Feedback" at bounding box center [1272, 142] width 61 height 16
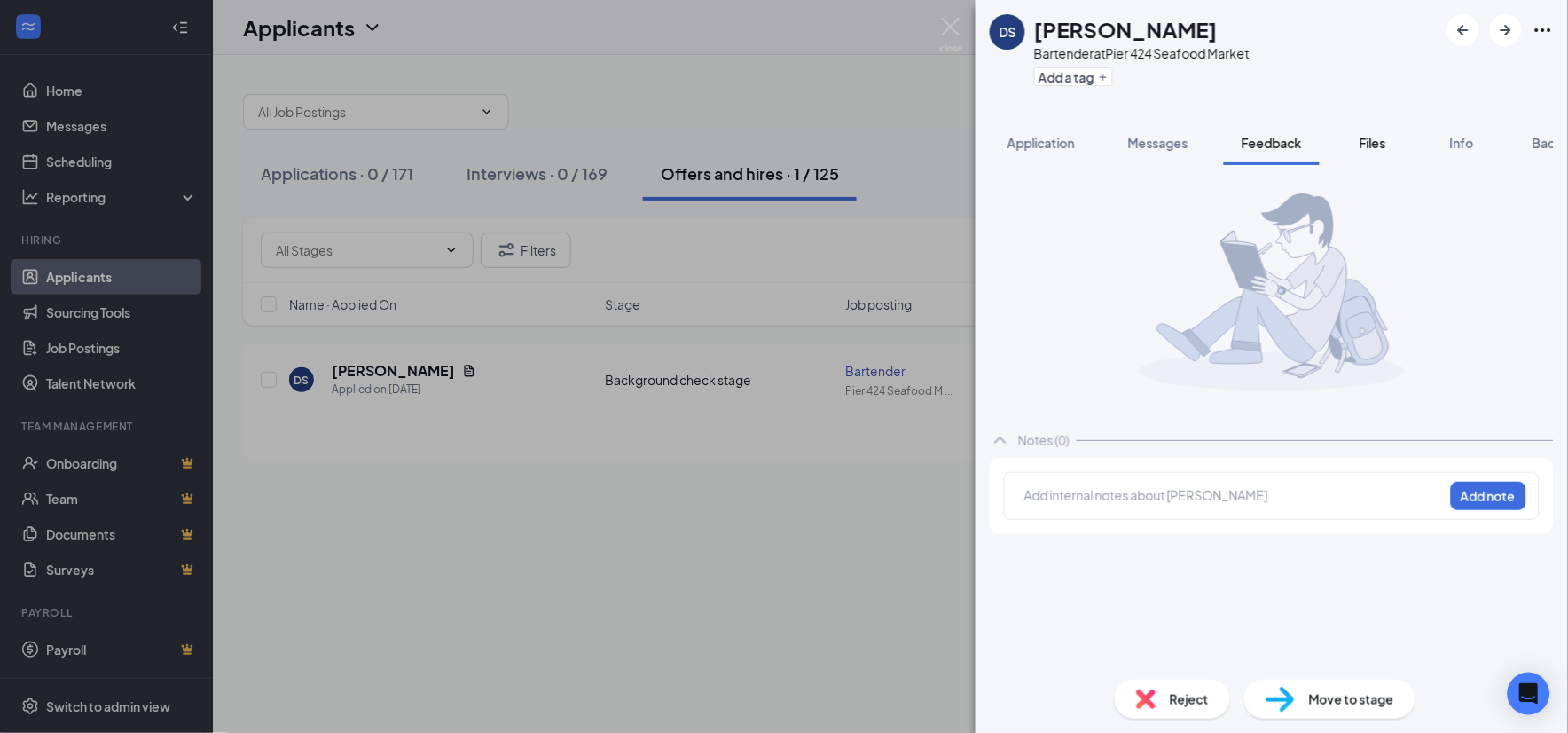
click at [1373, 143] on span "Files" at bounding box center [1373, 142] width 27 height 16
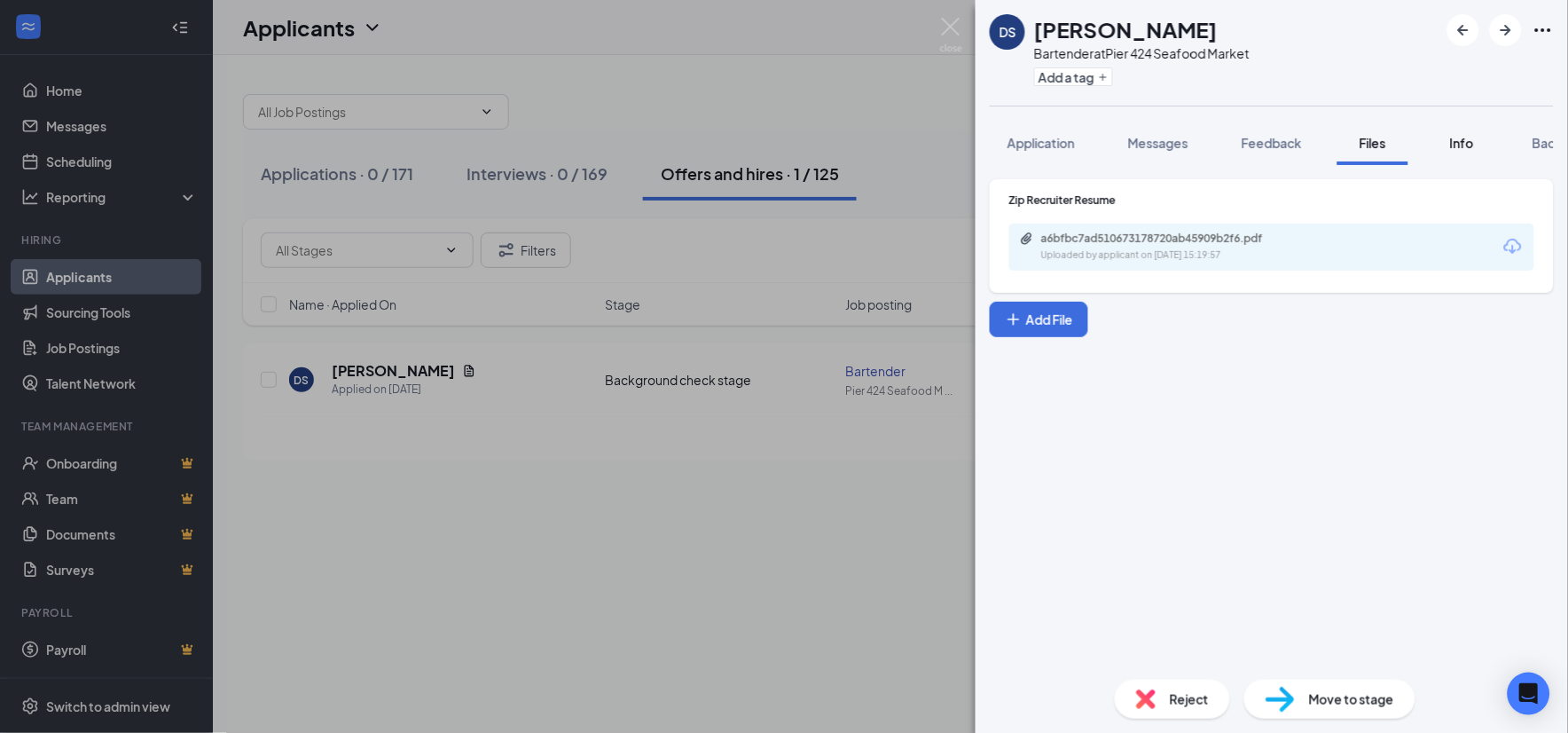
click at [1484, 146] on button "Info" at bounding box center [1462, 142] width 71 height 44
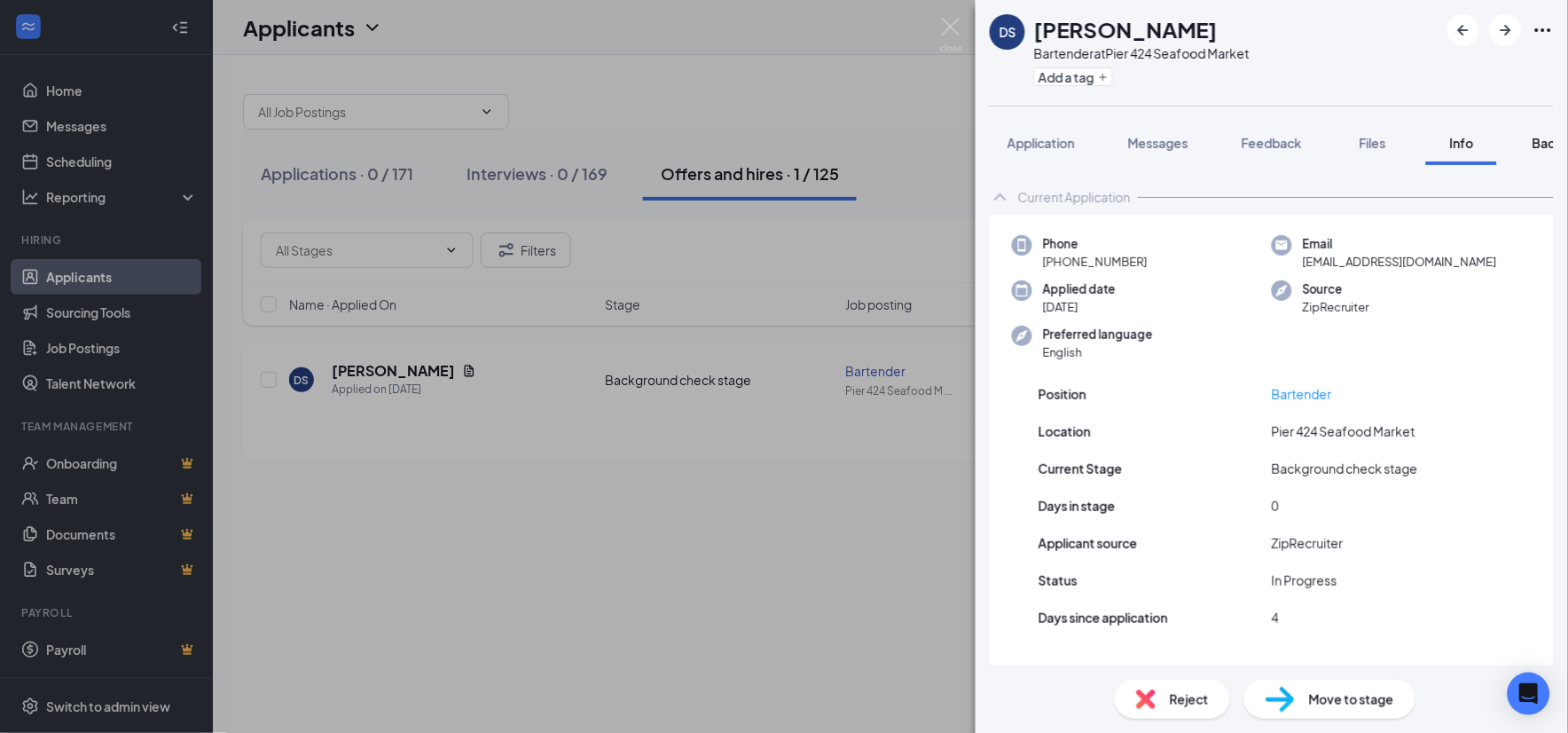
click at [1539, 140] on span "Background" at bounding box center [1569, 142] width 73 height 16
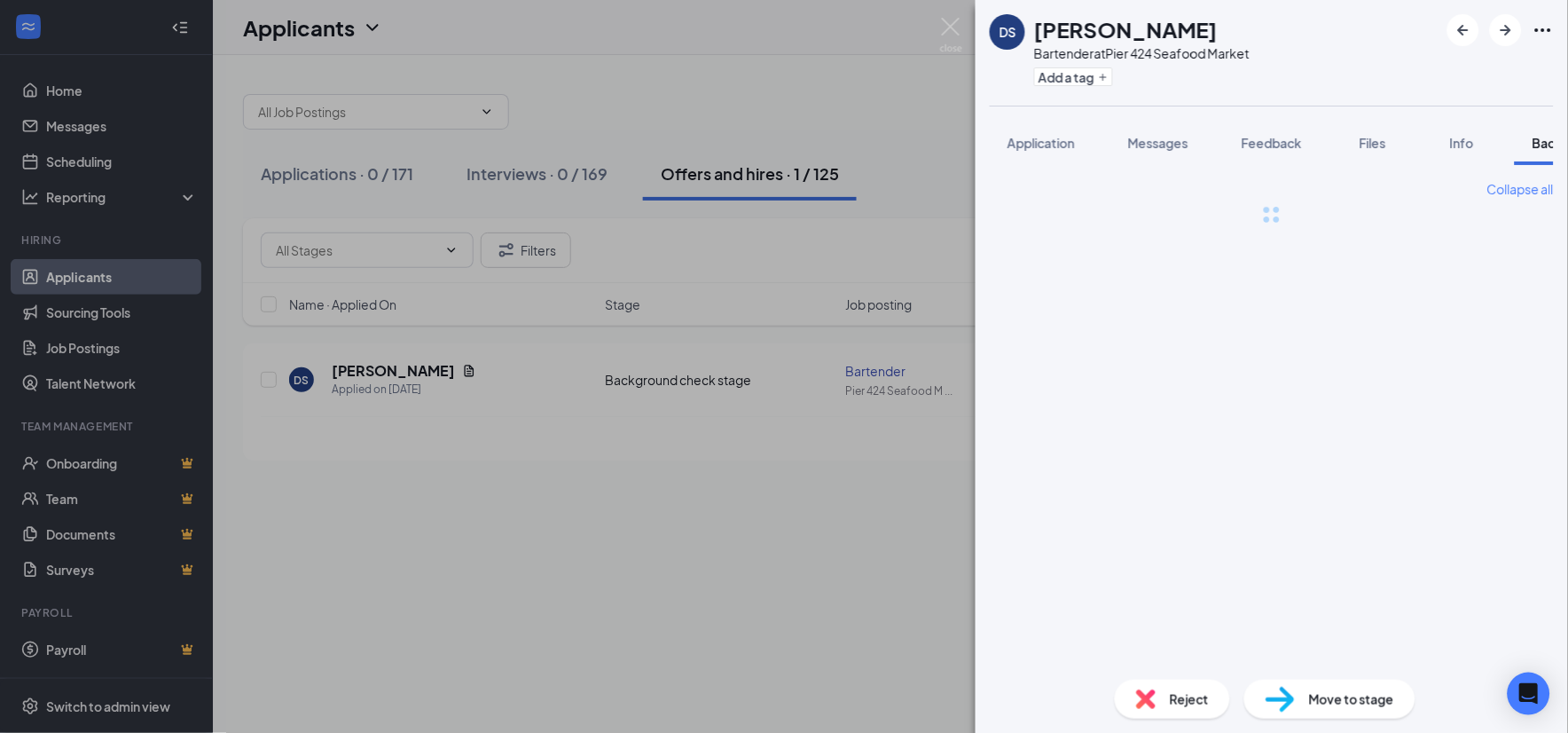
scroll to position [0, 73]
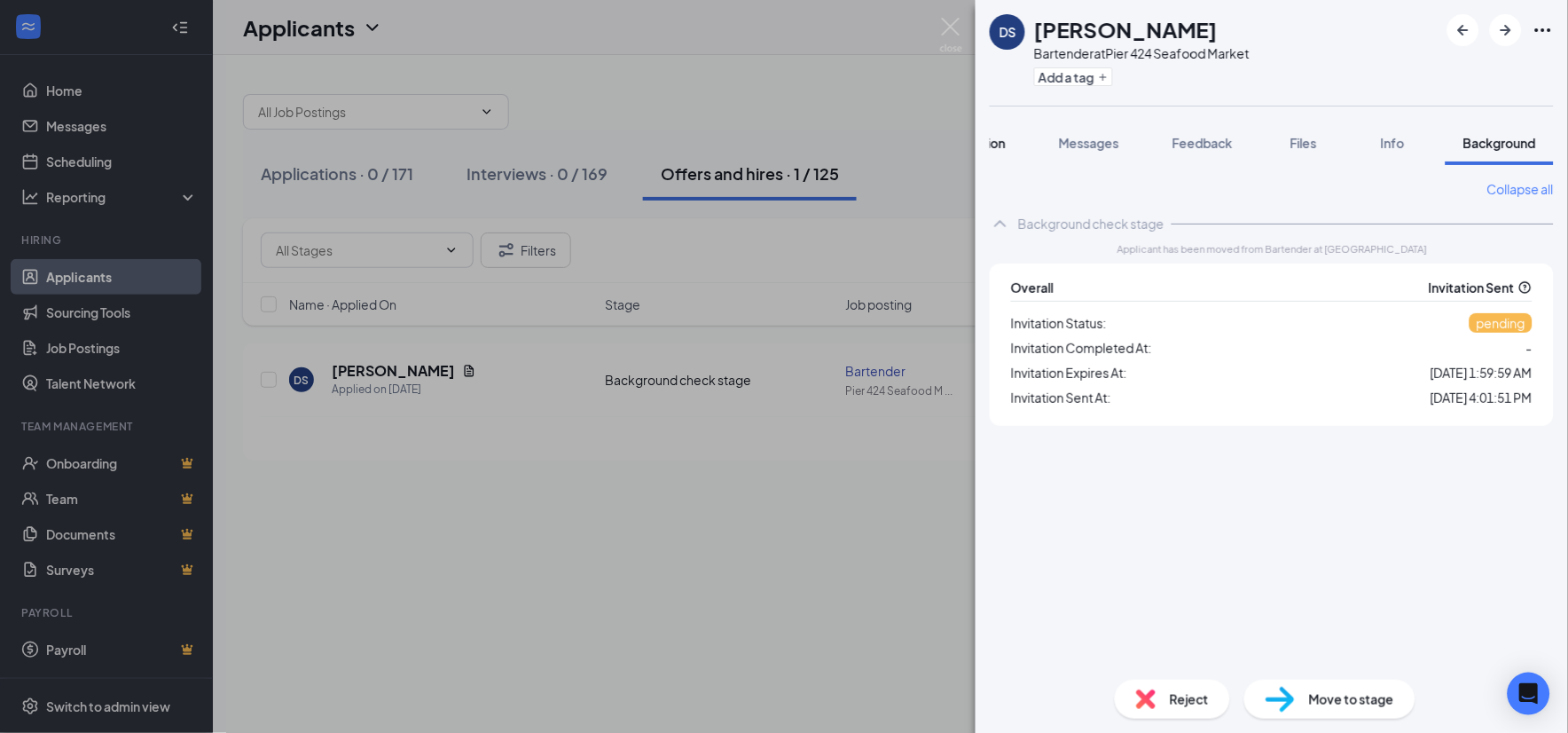
click at [992, 146] on span "Application" at bounding box center [972, 142] width 67 height 16
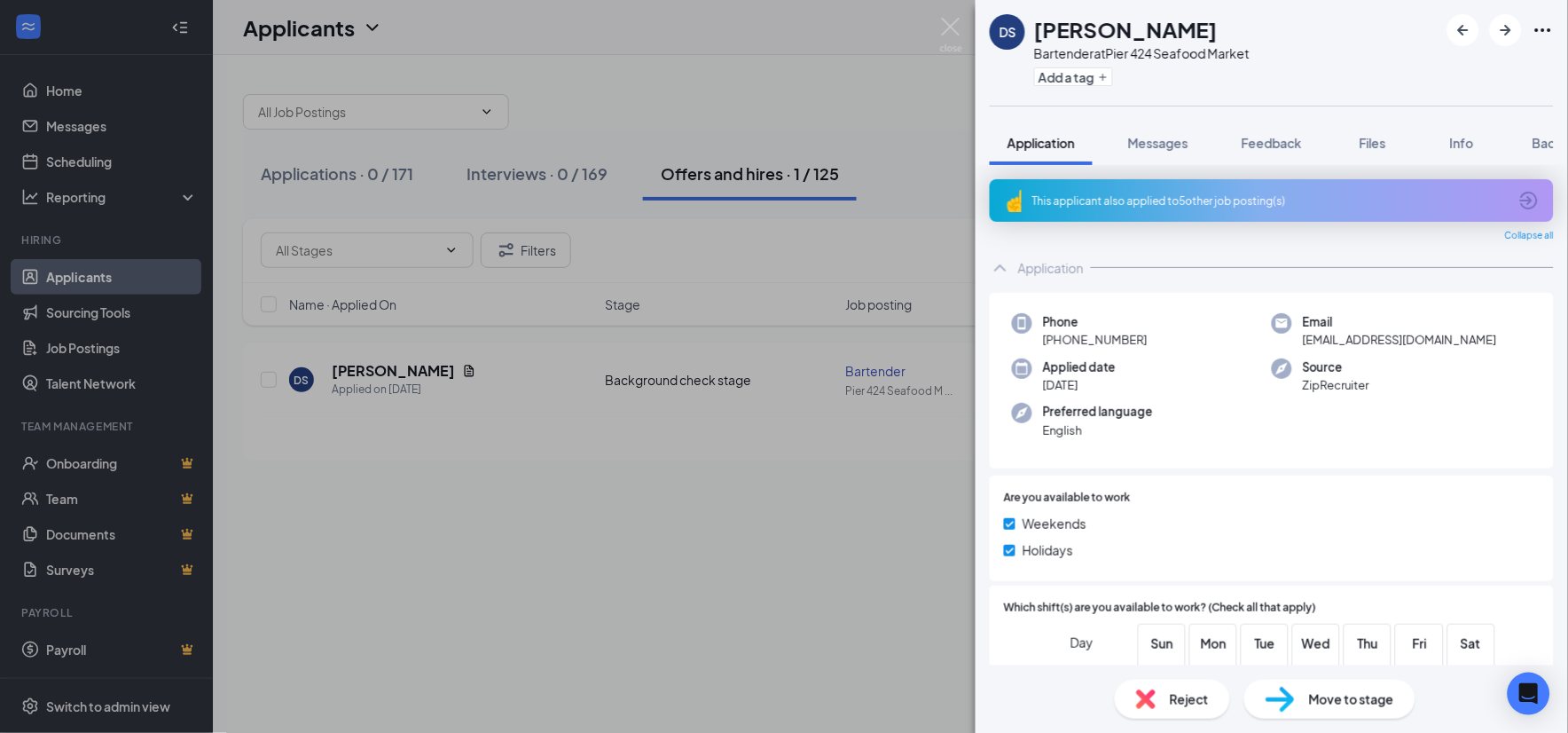
click at [958, 14] on div "DS [PERSON_NAME] Bartender at Pier 424 Seafood Market Add a tag Application Mes…" at bounding box center [784, 366] width 1568 height 733
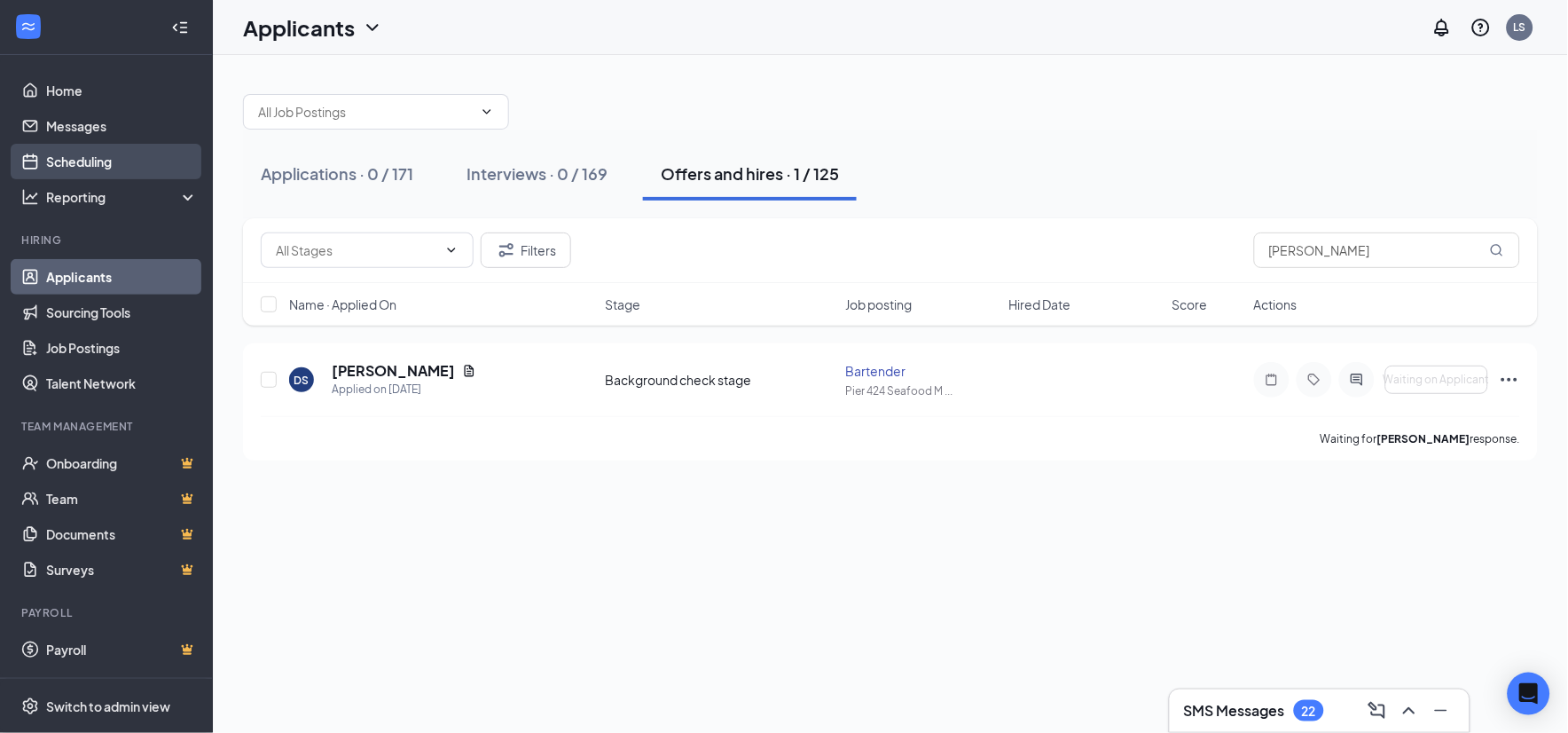
click at [82, 160] on link "Scheduling" at bounding box center [122, 161] width 152 height 36
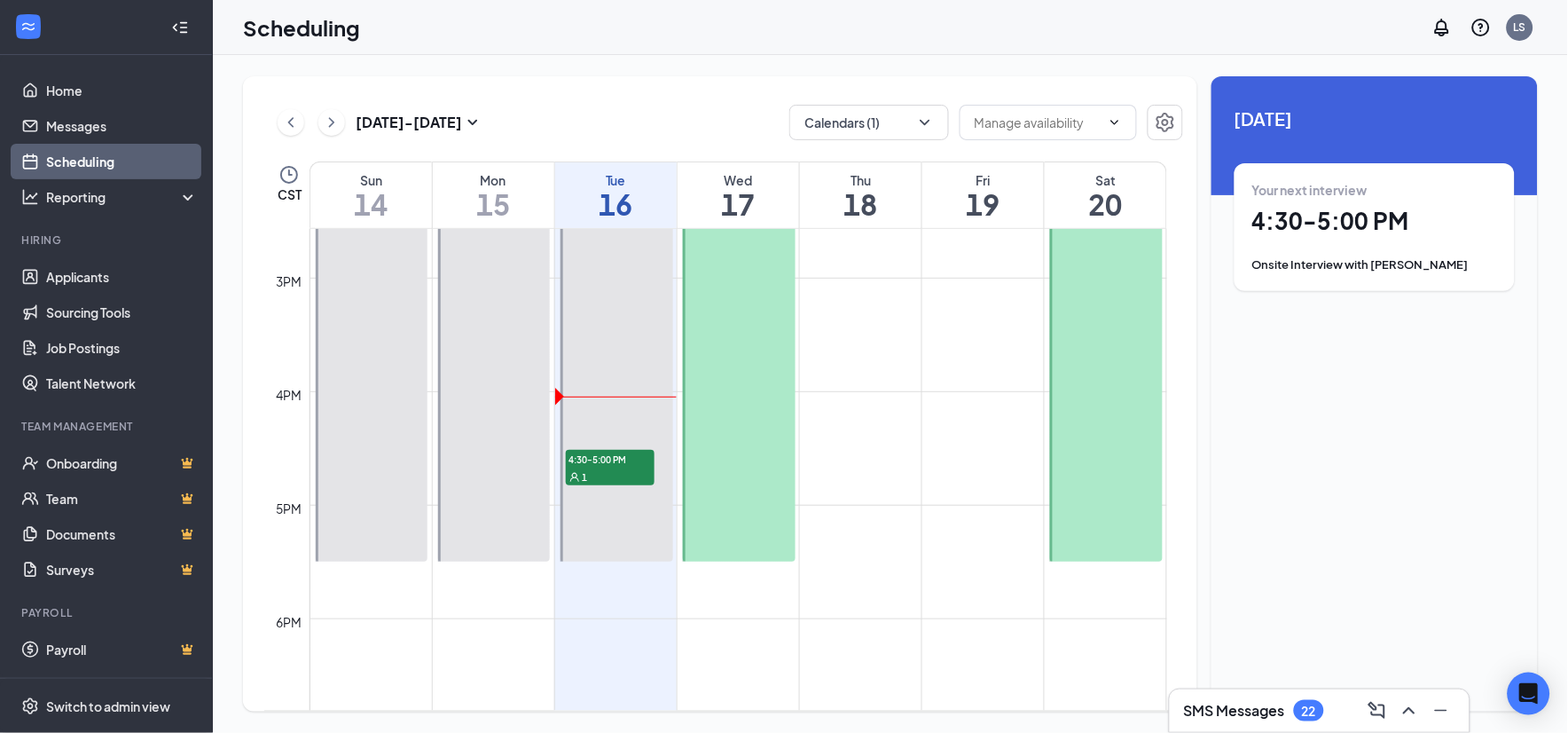
scroll to position [1661, 0]
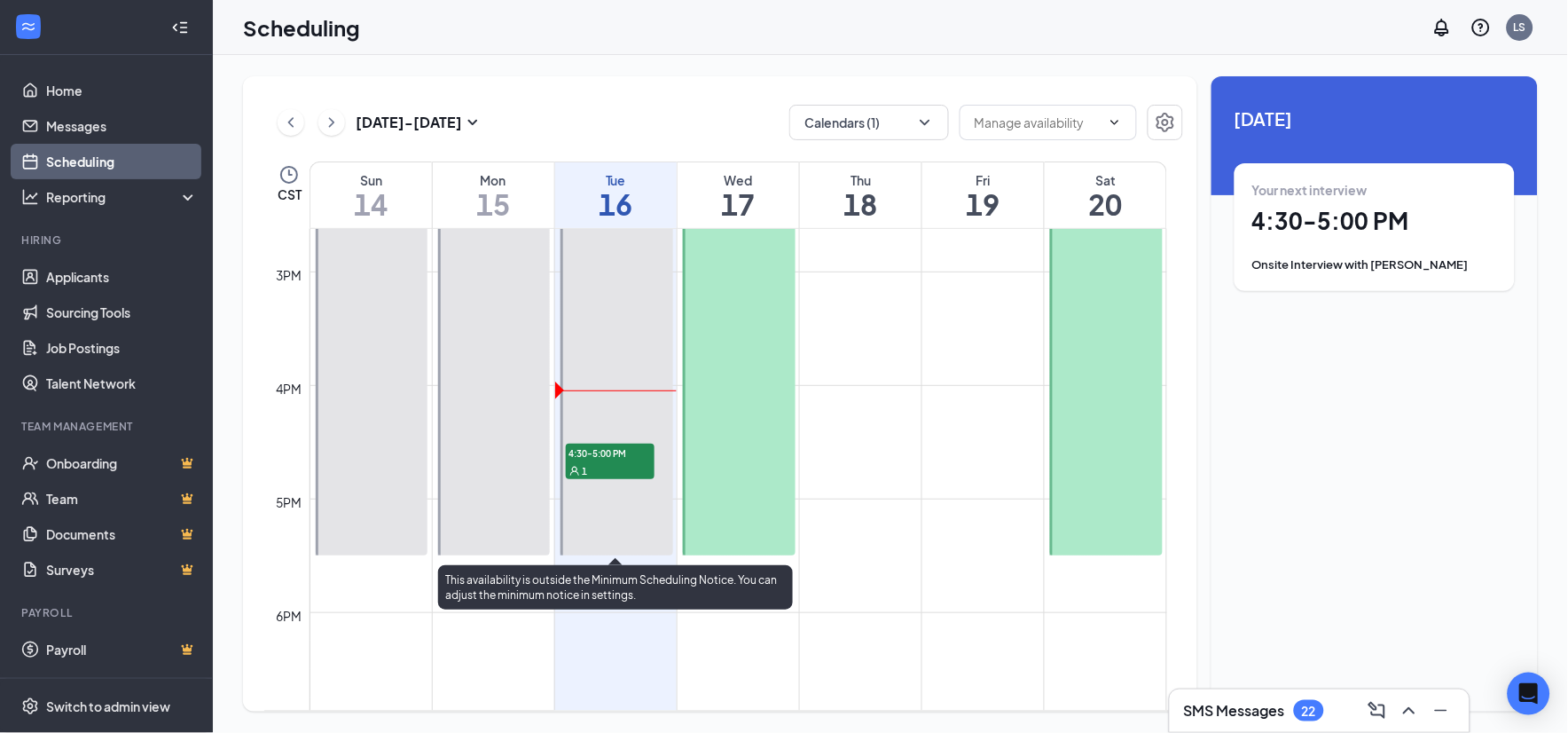
click at [590, 464] on div "1" at bounding box center [610, 470] width 88 height 17
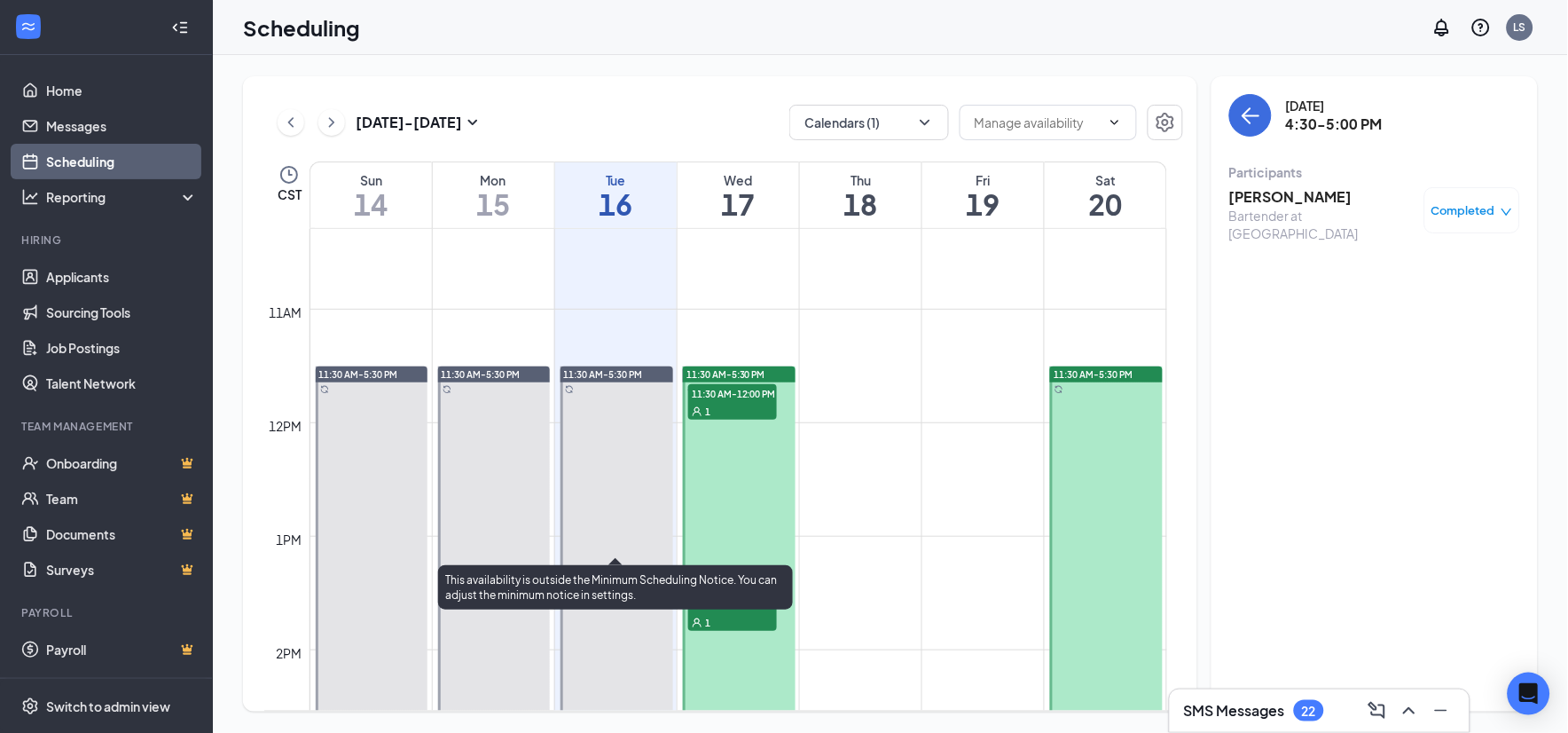
scroll to position [1168, 0]
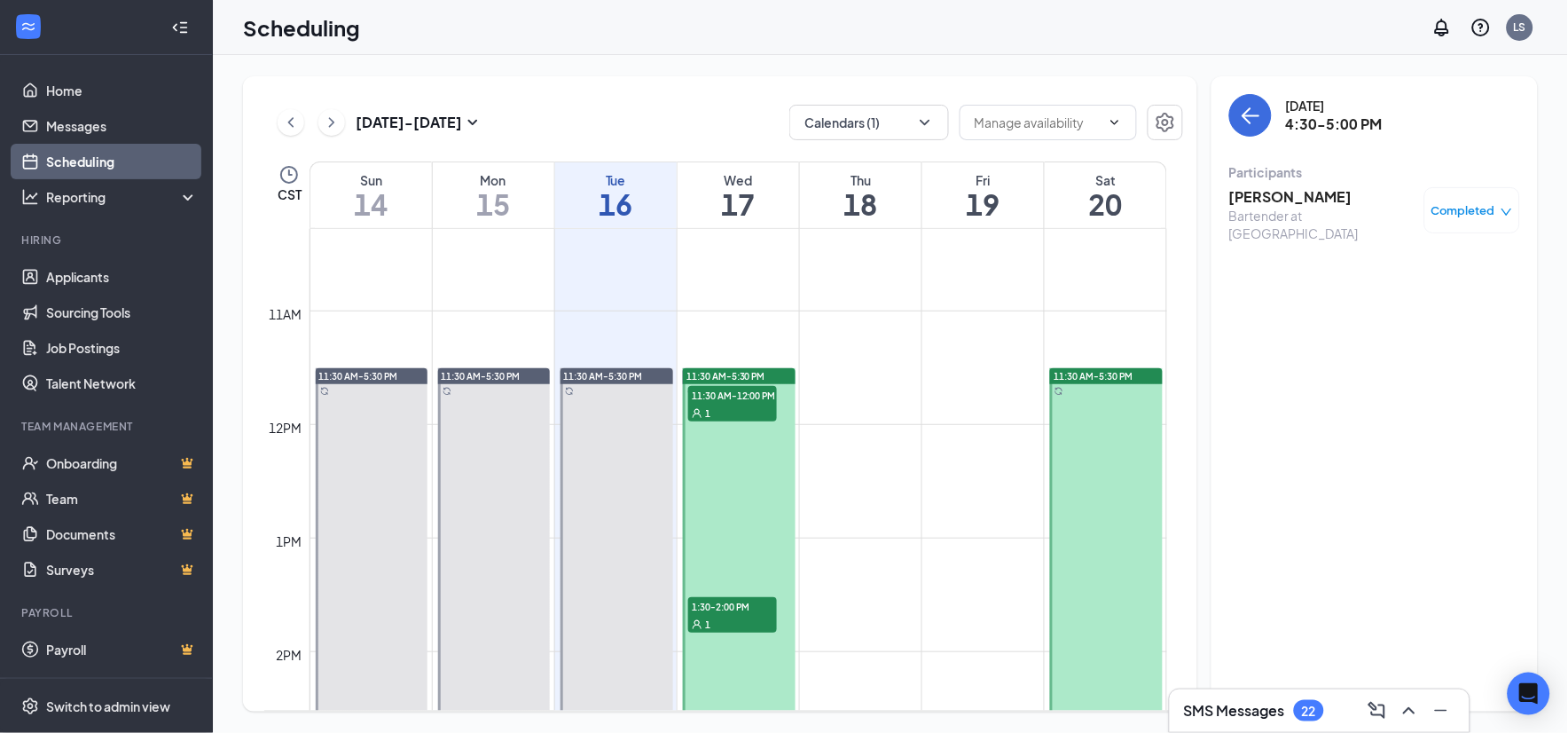
click at [736, 397] on span "11:30 AM-12:00 PM" at bounding box center [733, 394] width 88 height 17
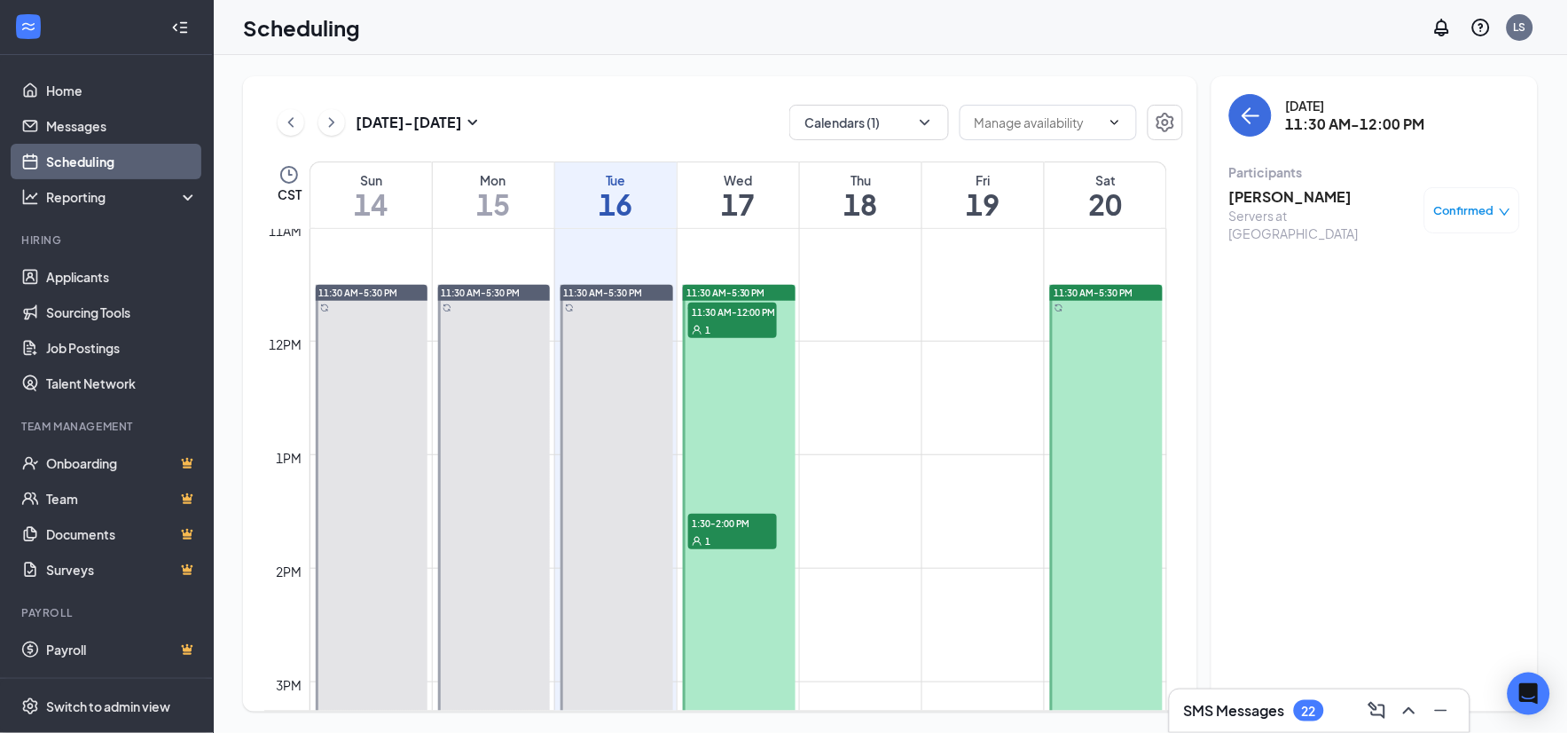
scroll to position [1365, 0]
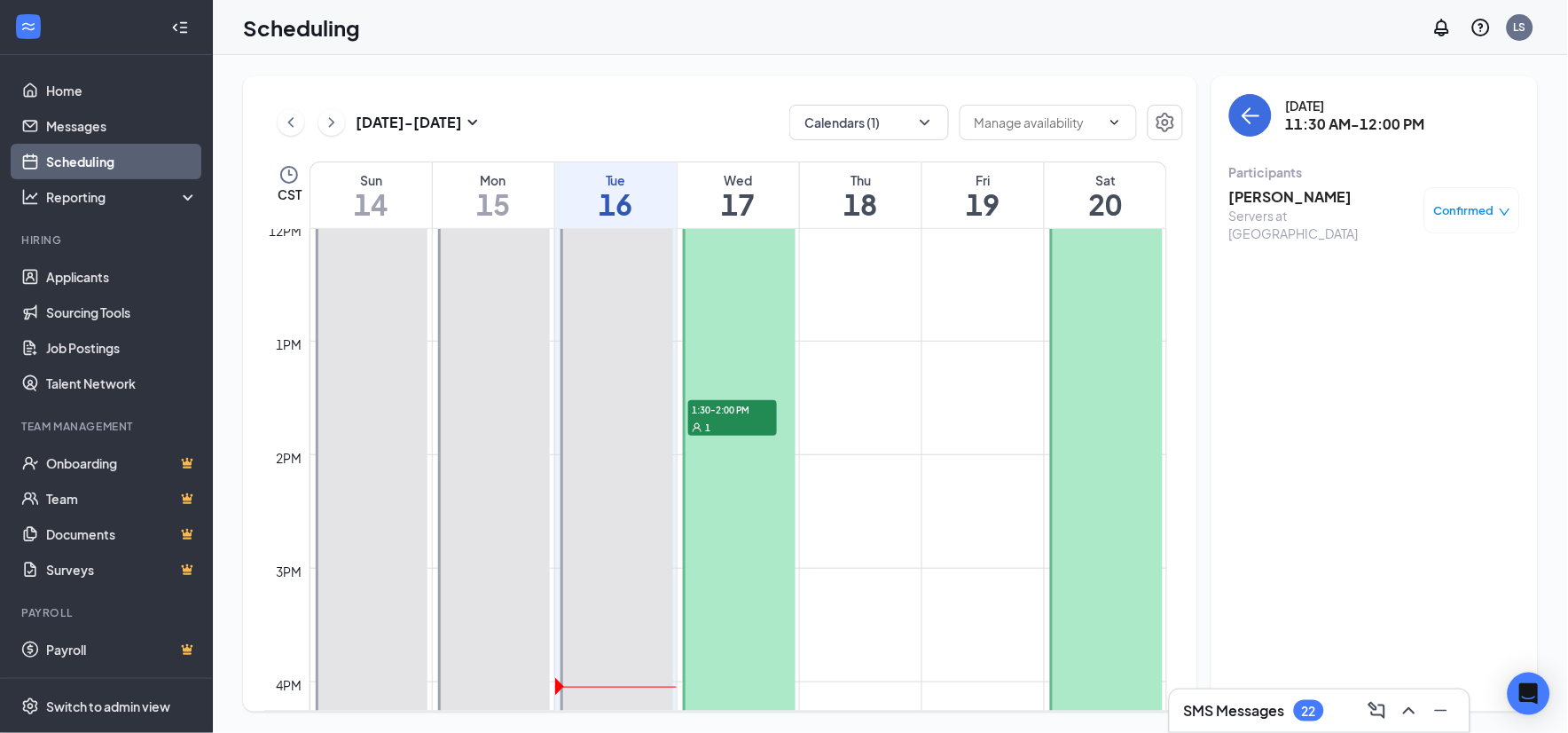
click at [738, 415] on span "1:30-2:00 PM" at bounding box center [733, 409] width 88 height 17
